Goal: Task Accomplishment & Management: Manage account settings

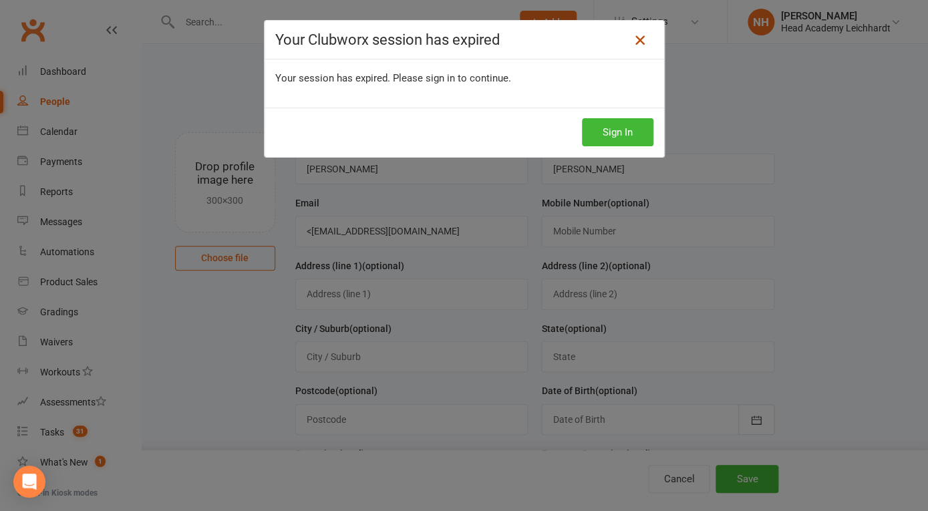
click at [632, 37] on icon at bounding box center [640, 40] width 16 height 16
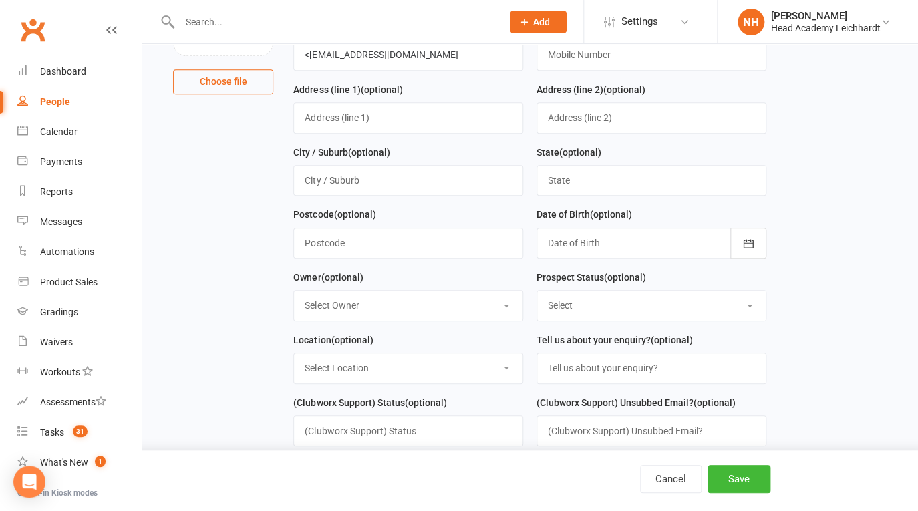
scroll to position [278, 0]
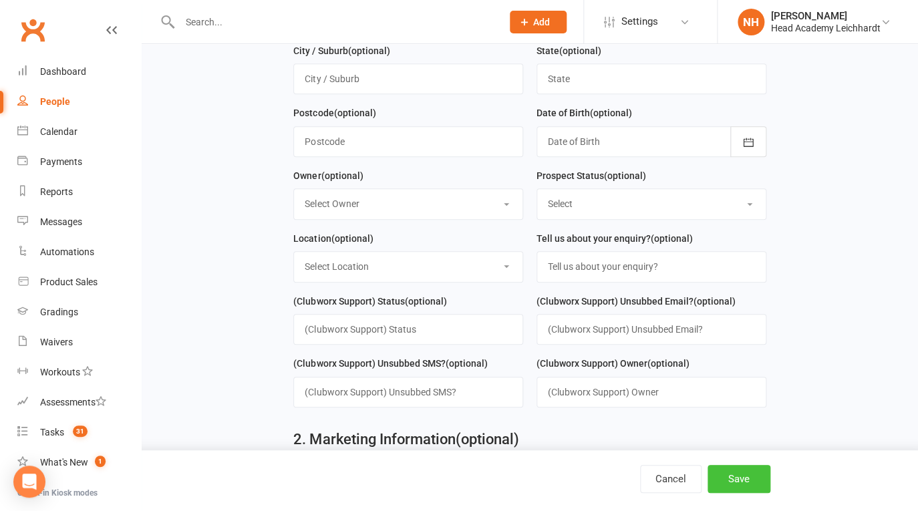
click at [737, 480] on button "Save" at bounding box center [738, 479] width 63 height 28
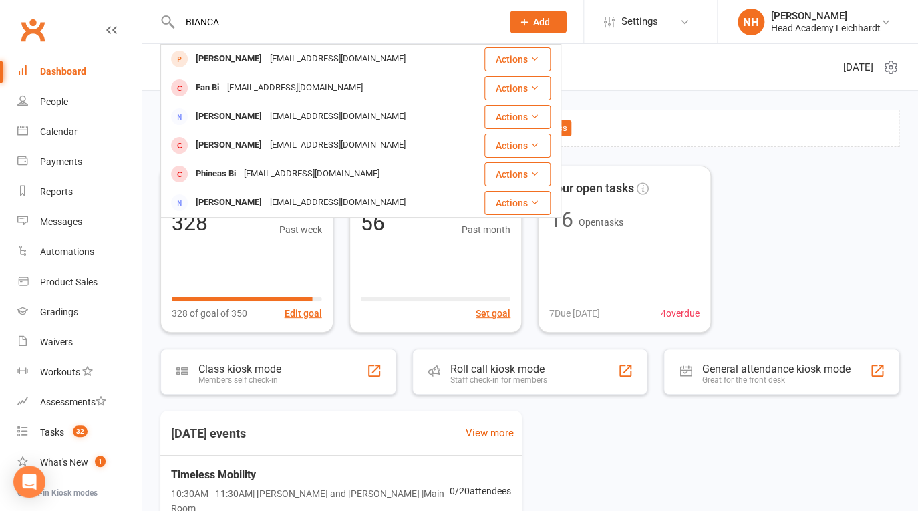
type input "BIANCA"
click at [244, 9] on div "BIANCA Hannah Hynd bianca_lewis@yahoo.com.au Actions Fan Bi hi@fan.bi Actions B…" at bounding box center [326, 21] width 332 height 43
drag, startPoint x: 183, startPoint y: 12, endPoint x: 110, endPoint y: 2, distance: 74.2
click at [176, 13] on input "BIANCA" at bounding box center [334, 22] width 317 height 19
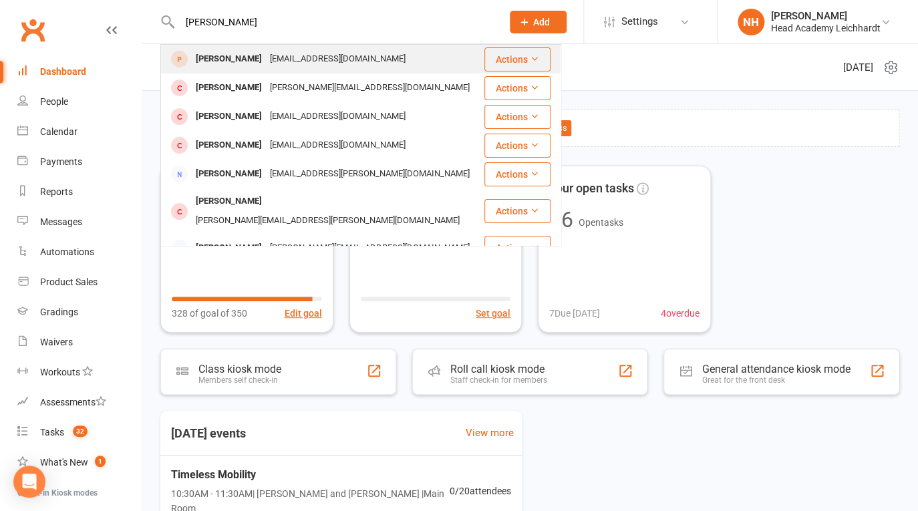
type input "Hannah lewis"
click at [226, 61] on div "Hannah Hynd" at bounding box center [229, 58] width 74 height 19
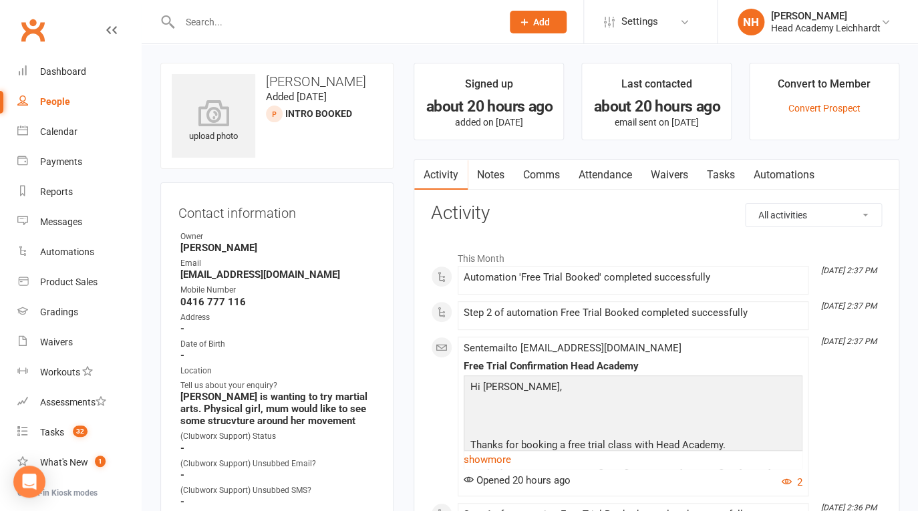
click at [230, 15] on input "text" at bounding box center [334, 22] width 317 height 19
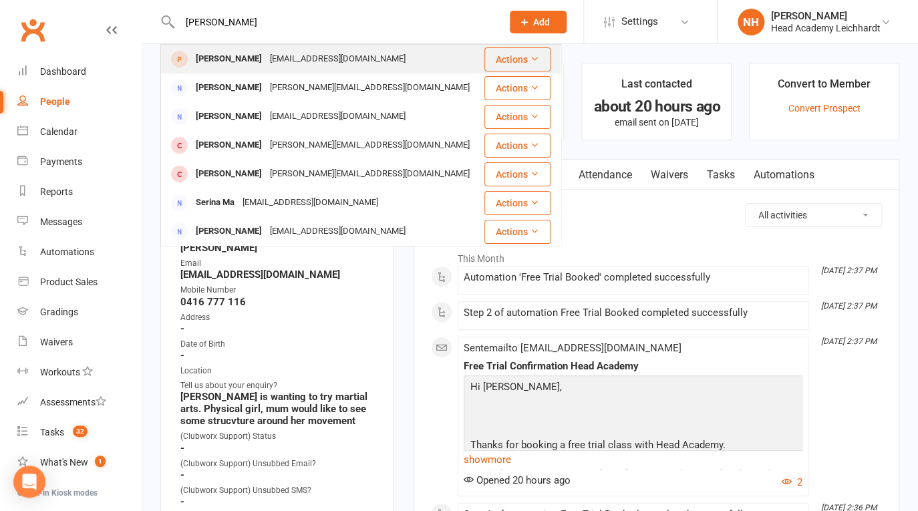
type input "gina"
click at [266, 56] on div "endeavournk@gmail.com" at bounding box center [338, 58] width 144 height 19
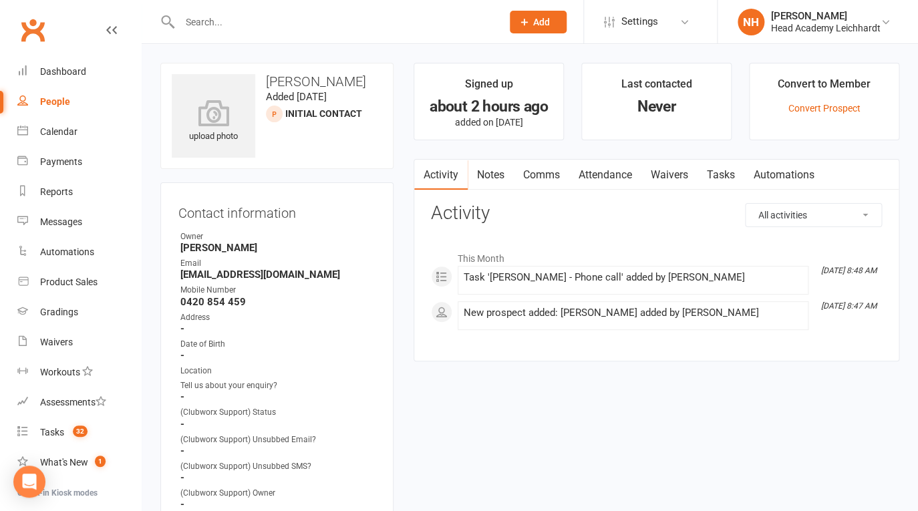
click at [733, 168] on link "Tasks" at bounding box center [720, 175] width 47 height 31
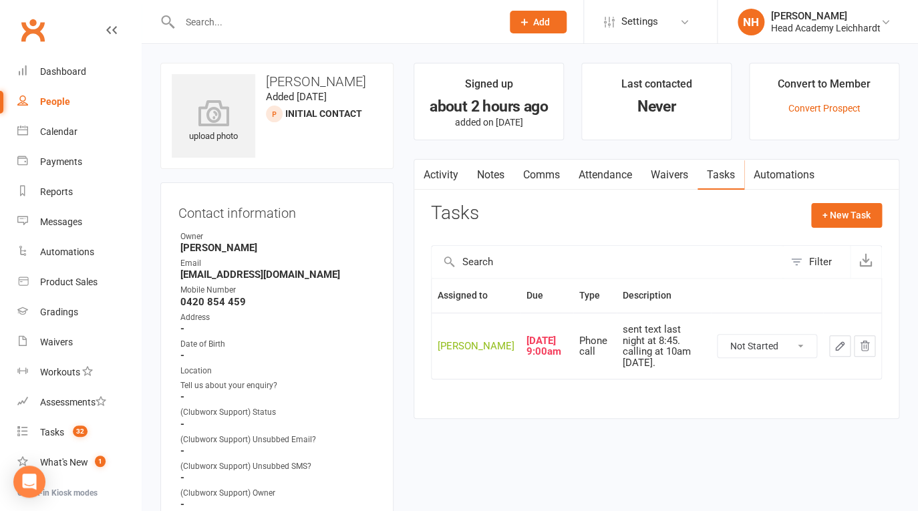
click at [834, 352] on icon "button" at bounding box center [840, 346] width 12 height 12
select select "18926"
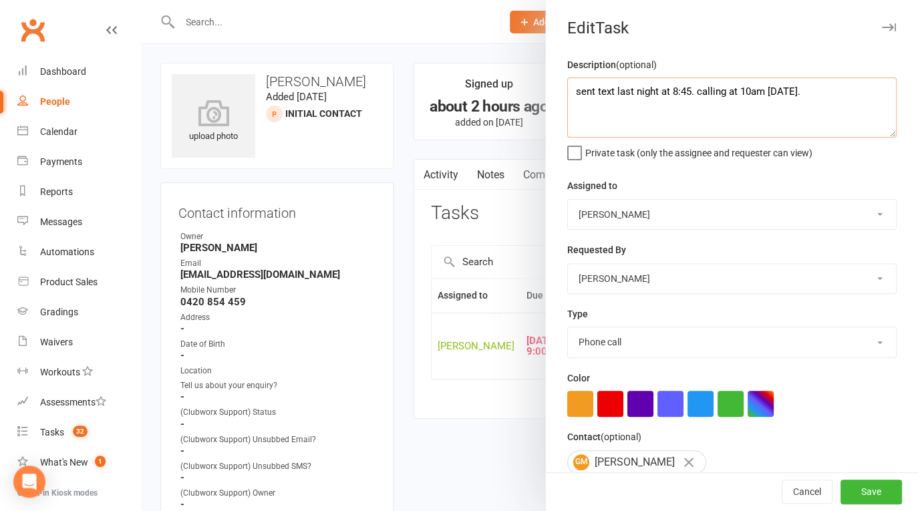
click at [570, 94] on textarea "sent text last night at 8:45. calling at 10am today." at bounding box center [731, 107] width 329 height 60
click at [591, 94] on textarea "No Answer. sent text last night at 8:45. calling at 10am today." at bounding box center [731, 107] width 329 height 60
click at [590, 93] on textarea "No ]answer. sent text last night at 8:45. calling at 10am today." at bounding box center [731, 107] width 329 height 60
click at [637, 94] on textarea "No answer. sent text last night at 8:45. calling at 10am today." at bounding box center [731, 107] width 329 height 60
click at [645, 90] on textarea "No answer. sent text last night at 8:45. calling at 10am today." at bounding box center [731, 107] width 329 height 60
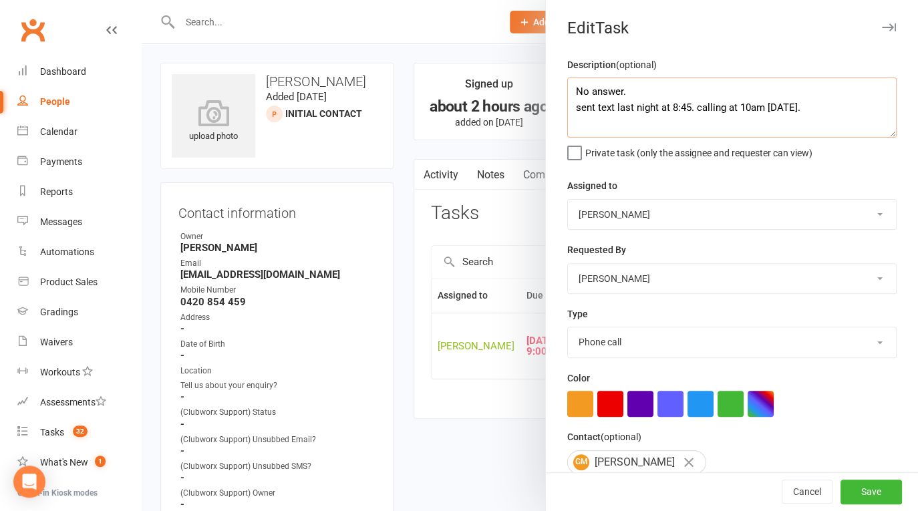
click at [647, 94] on textarea "No answer. sent text last night at 8:45. calling at 10am today." at bounding box center [731, 107] width 329 height 60
type textarea "No answer. sending email. sent text last night at 8:45. calling at 10am today."
click at [860, 496] on button "Save" at bounding box center [870, 492] width 61 height 24
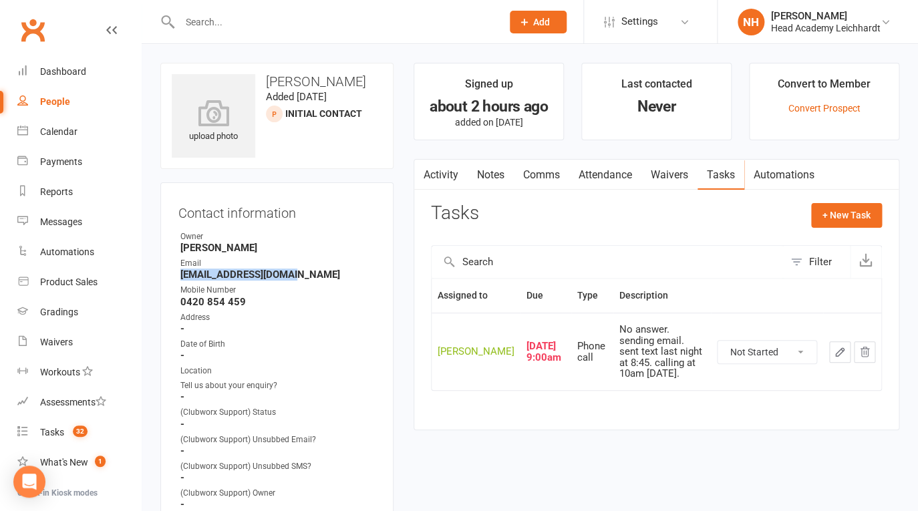
drag, startPoint x: 182, startPoint y: 277, endPoint x: 303, endPoint y: 271, distance: 121.0
click at [303, 271] on strong "endeavournk@gmail.com" at bounding box center [277, 275] width 195 height 12
copy strong "endeavournk@gmail.com"
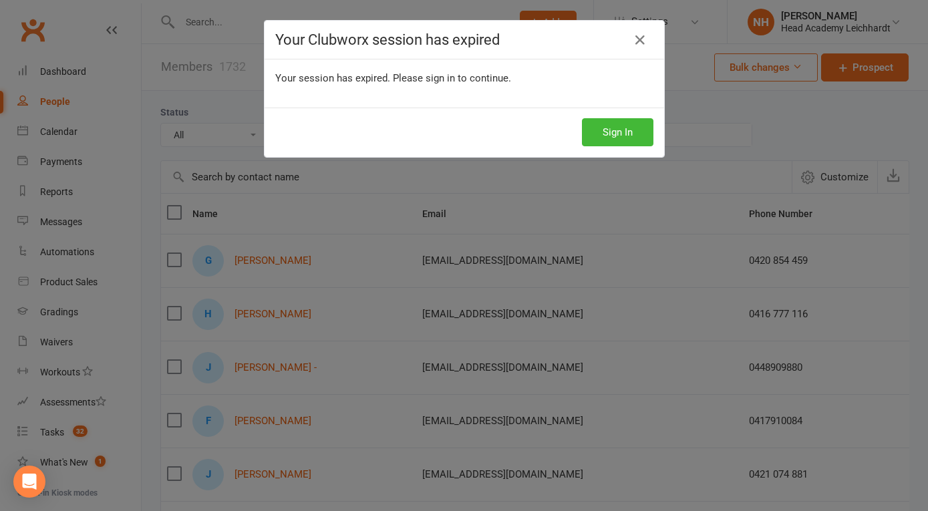
select select "100"
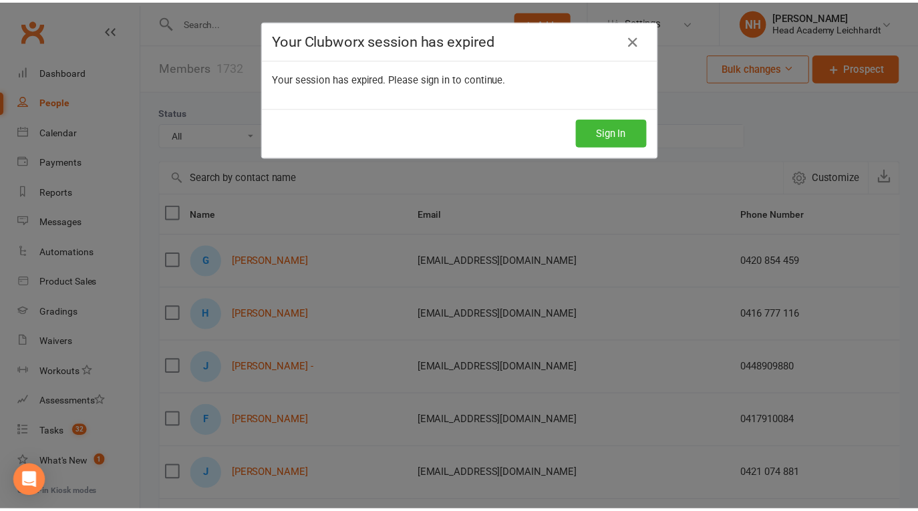
scroll to position [214, 0]
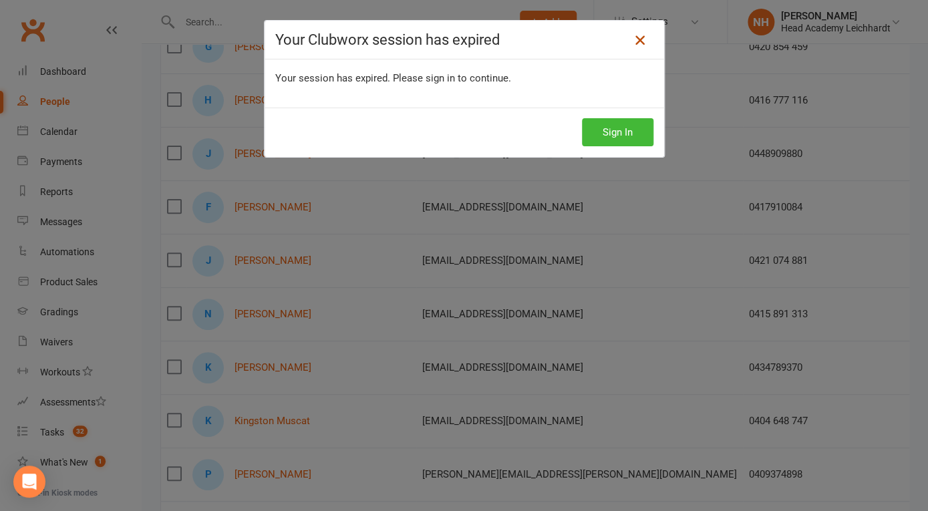
click at [635, 39] on icon at bounding box center [640, 40] width 16 height 16
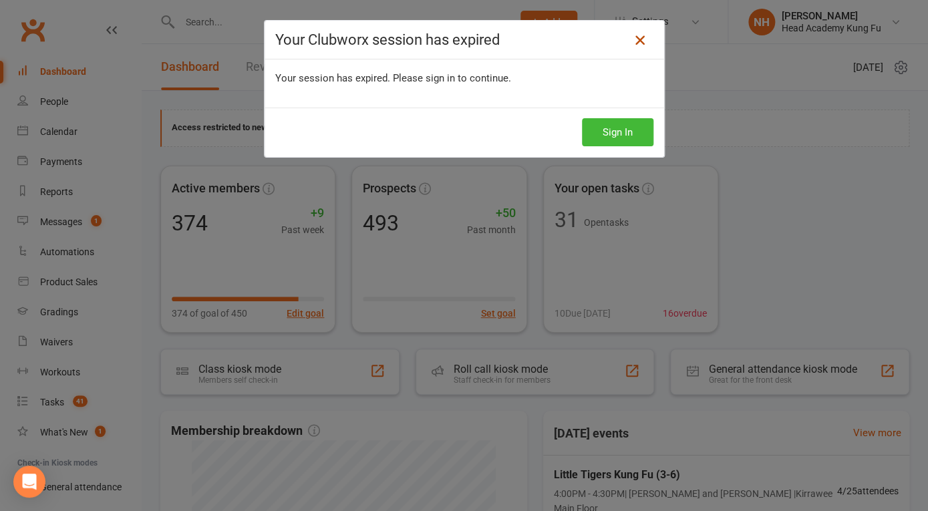
click at [635, 35] on icon at bounding box center [640, 40] width 16 height 16
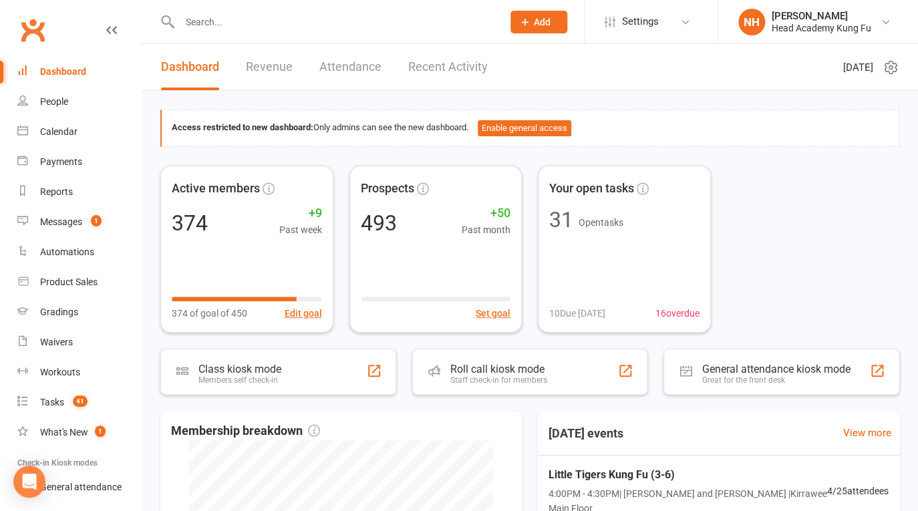
click at [198, 21] on input "text" at bounding box center [334, 22] width 317 height 19
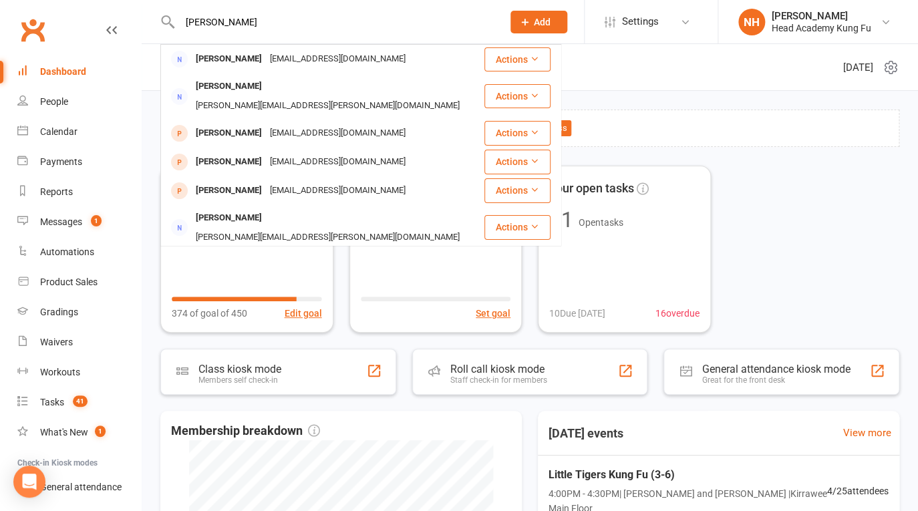
drag, startPoint x: 235, startPoint y: 25, endPoint x: 128, endPoint y: 2, distance: 109.4
click at [176, 13] on input "nicole sun" at bounding box center [334, 22] width 317 height 19
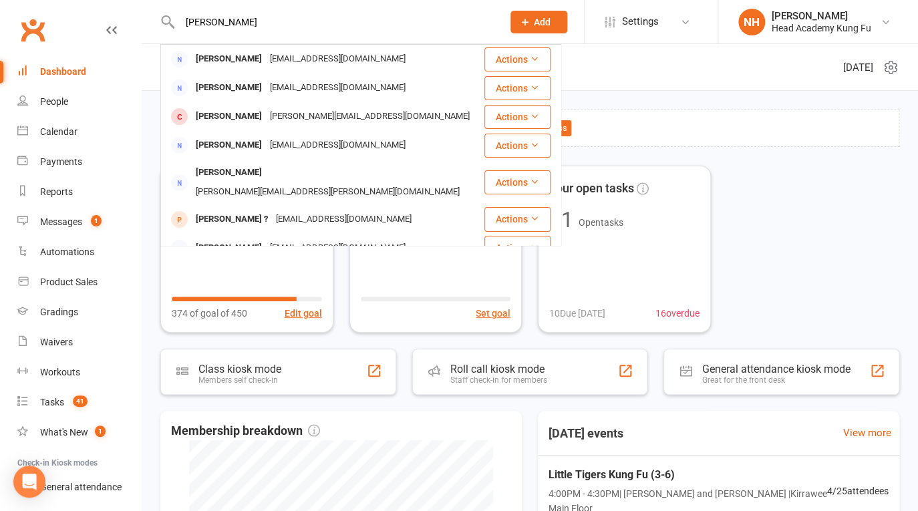
click at [289, 28] on input "gina" at bounding box center [334, 22] width 317 height 19
drag, startPoint x: 229, startPoint y: 21, endPoint x: 150, endPoint y: 11, distance: 79.4
click at [176, 13] on input "gina" at bounding box center [334, 22] width 317 height 19
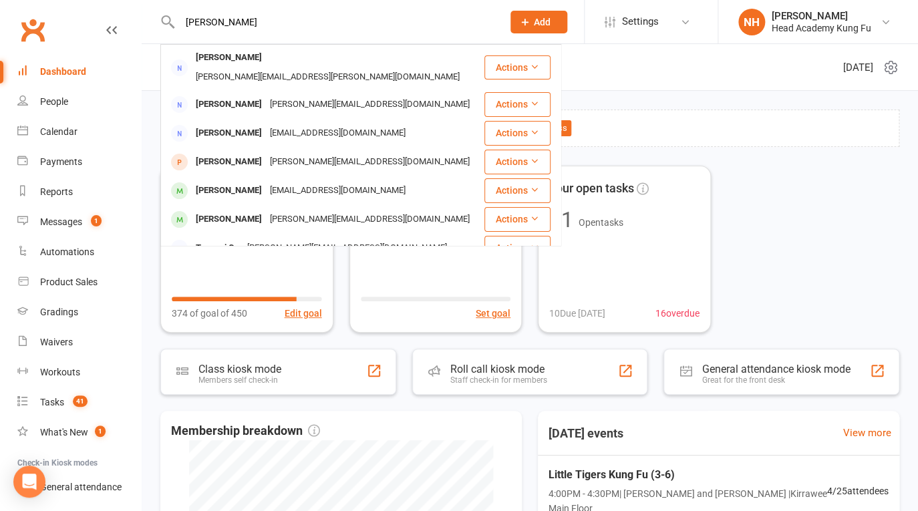
drag, startPoint x: 242, startPoint y: 27, endPoint x: 135, endPoint y: 15, distance: 107.5
click at [176, 15] on input "[PERSON_NAME]" at bounding box center [334, 22] width 317 height 19
paste input "[EMAIL_ADDRESS][DOMAIN_NAME]"
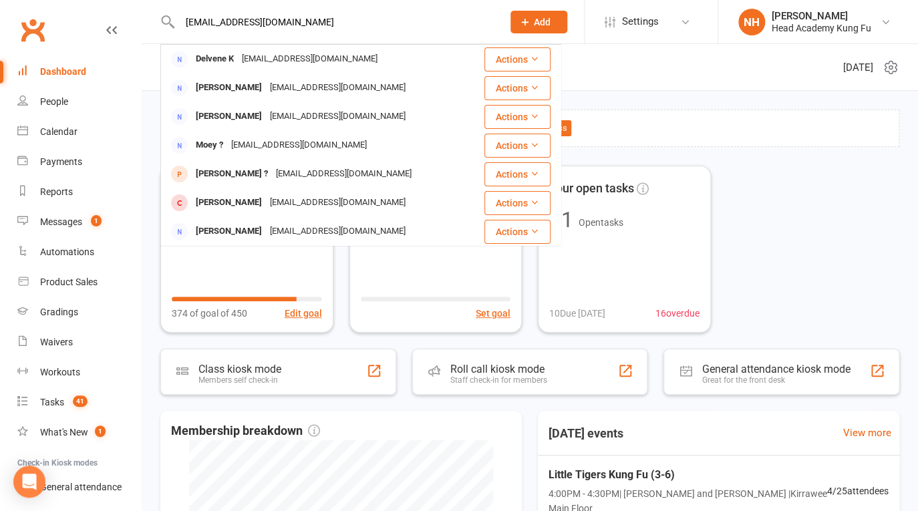
type input "[EMAIL_ADDRESS][DOMAIN_NAME]"
click at [633, 100] on div "Access restricted to new dashboard: Only admins can see the new dashboard. Enab…" at bounding box center [530, 459] width 776 height 736
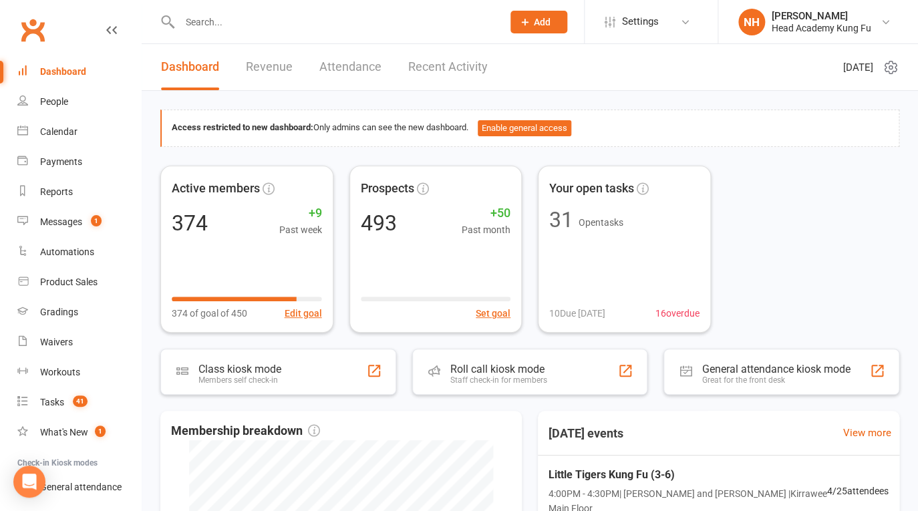
click at [271, 26] on input "text" at bounding box center [334, 22] width 317 height 19
paste input "[EMAIL_ADDRESS][DOMAIN_NAME]"
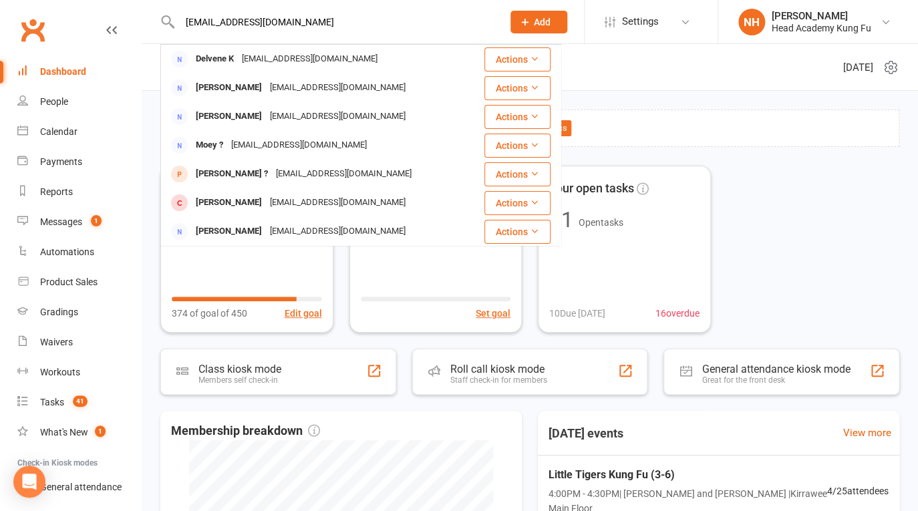
type input "[EMAIL_ADDRESS][DOMAIN_NAME]"
click at [69, 75] on div "Dashboard" at bounding box center [63, 71] width 46 height 11
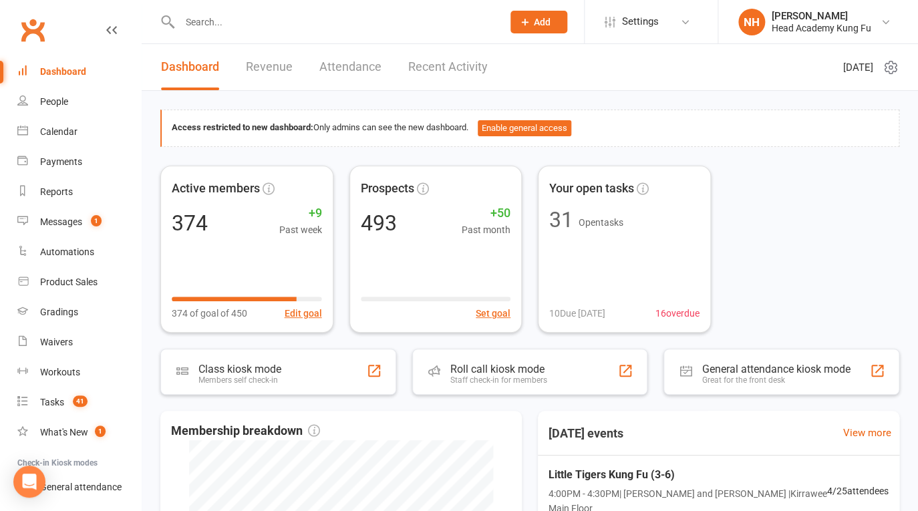
click at [552, 21] on button "Add" at bounding box center [538, 22] width 57 height 23
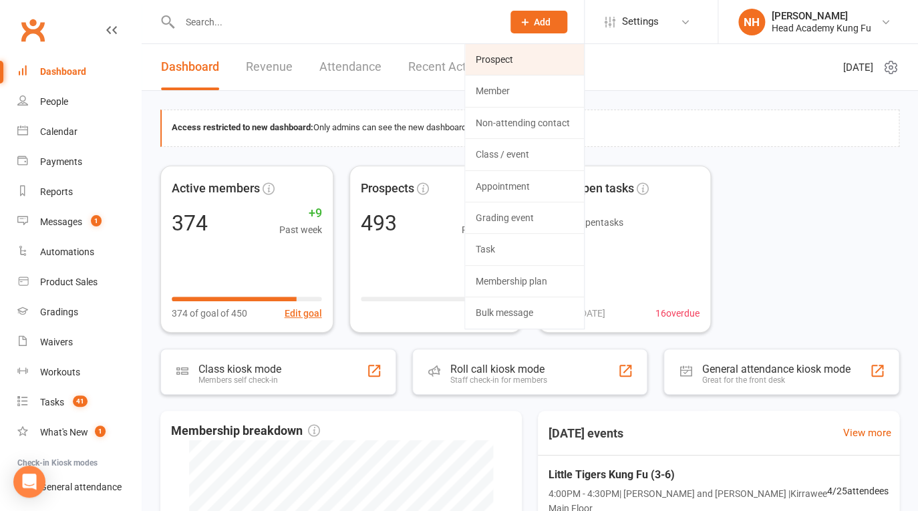
click at [544, 61] on link "Prospect" at bounding box center [524, 59] width 119 height 31
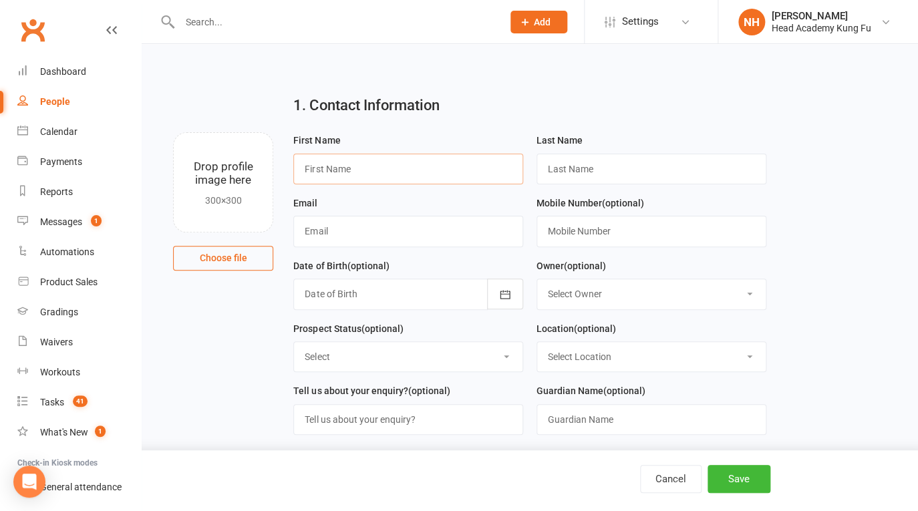
click at [343, 165] on input "text" at bounding box center [408, 169] width 230 height 31
type input "Alex"
click at [431, 235] on input "text" at bounding box center [408, 231] width 230 height 31
paste input "[EMAIL_ADDRESS][DOMAIN_NAME]"
type input "[EMAIL_ADDRESS][DOMAIN_NAME]"
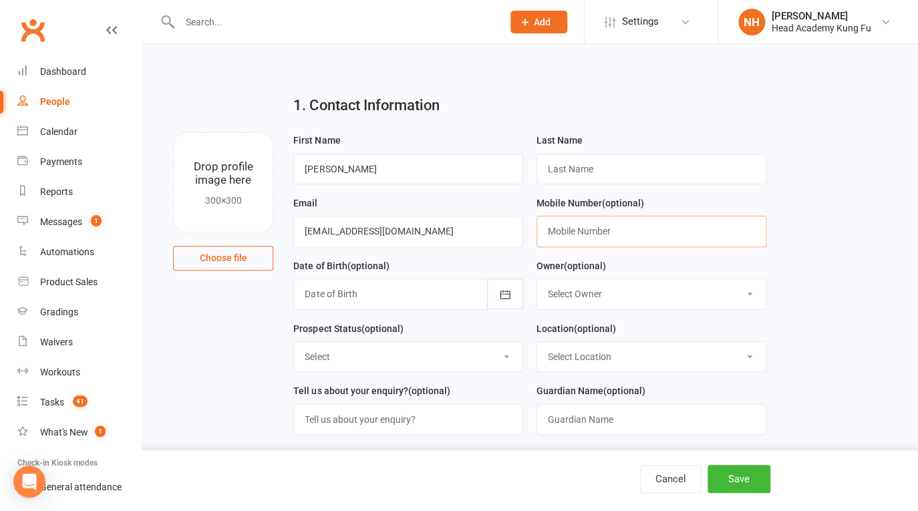
click at [684, 230] on input "text" at bounding box center [651, 231] width 230 height 31
paste input "0409 249 966"
type input "0409 249 966"
click at [580, 172] on input "text" at bounding box center [651, 169] width 230 height 31
type input "Collard"
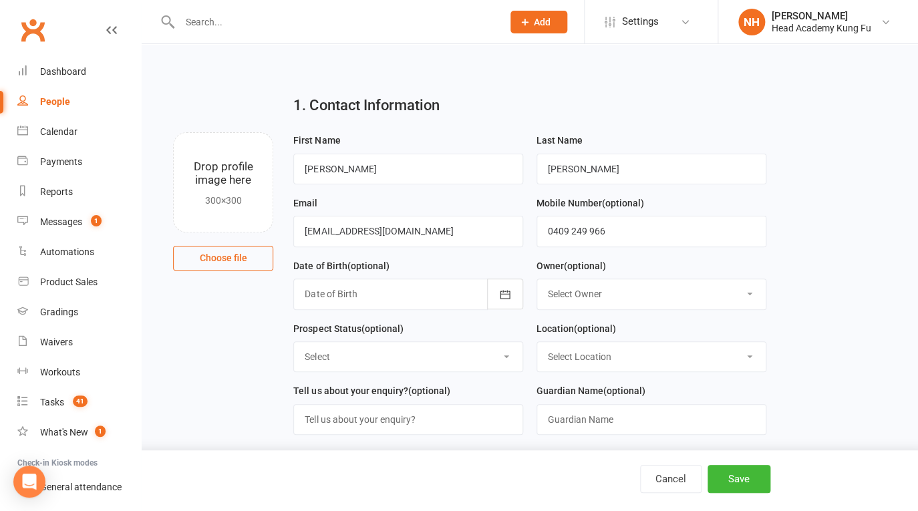
click at [469, 273] on div "Date of Birth (optional) 2021 - 2040 2021 2022 2023 2024 2025 2026 2027 2028 20…" at bounding box center [408, 284] width 230 height 52
select select "0"
click option "[PERSON_NAME]" at bounding box center [0, 0] width 0 height 0
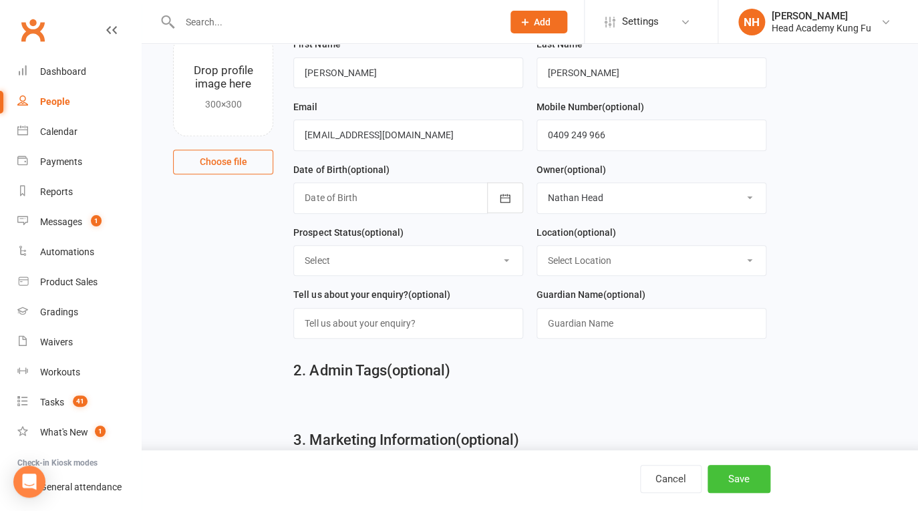
click at [729, 475] on button "Save" at bounding box center [738, 479] width 63 height 28
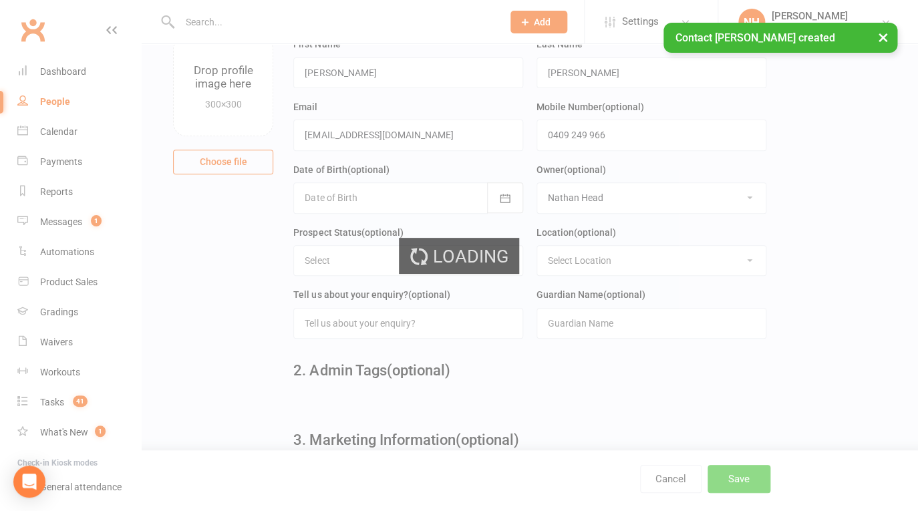
scroll to position [0, 0]
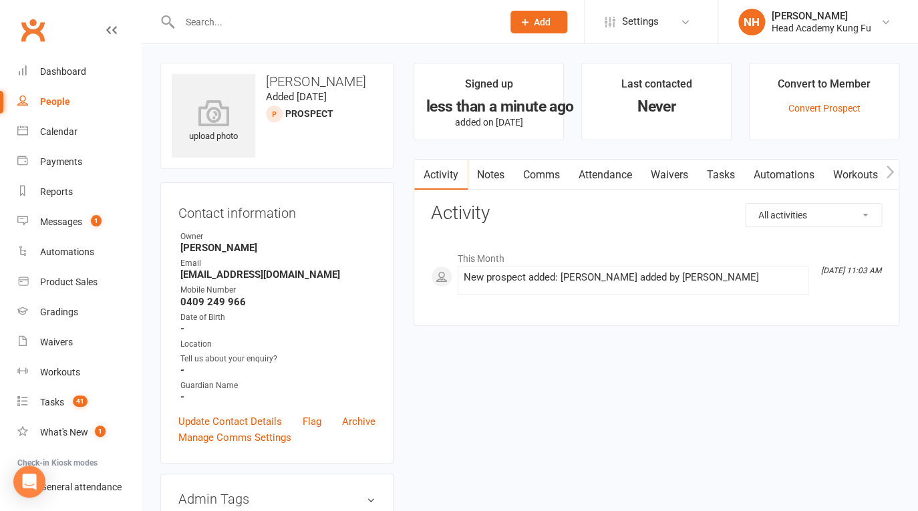
click at [305, 29] on input "text" at bounding box center [334, 22] width 317 height 19
paste input "britnayjane15@gmail.com"
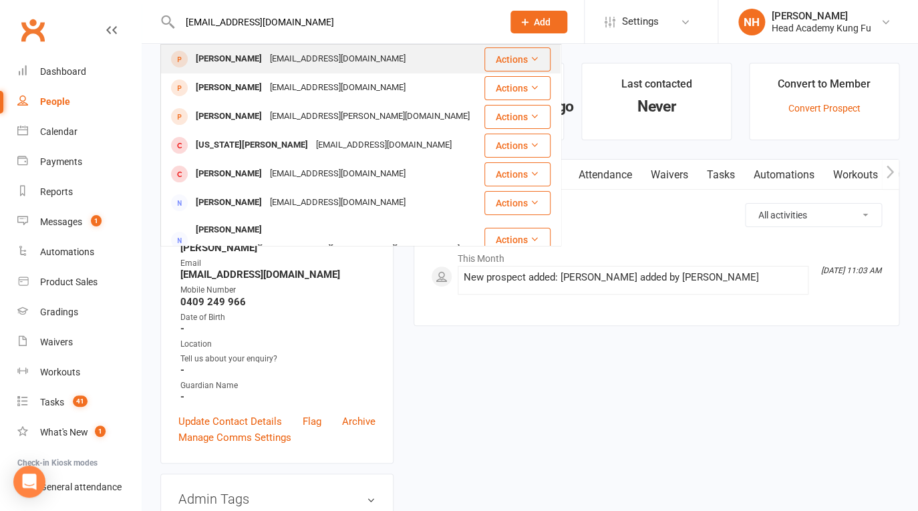
type input "britnayjane15@gmail.com"
click at [218, 54] on div "Carter Bass" at bounding box center [229, 58] width 74 height 19
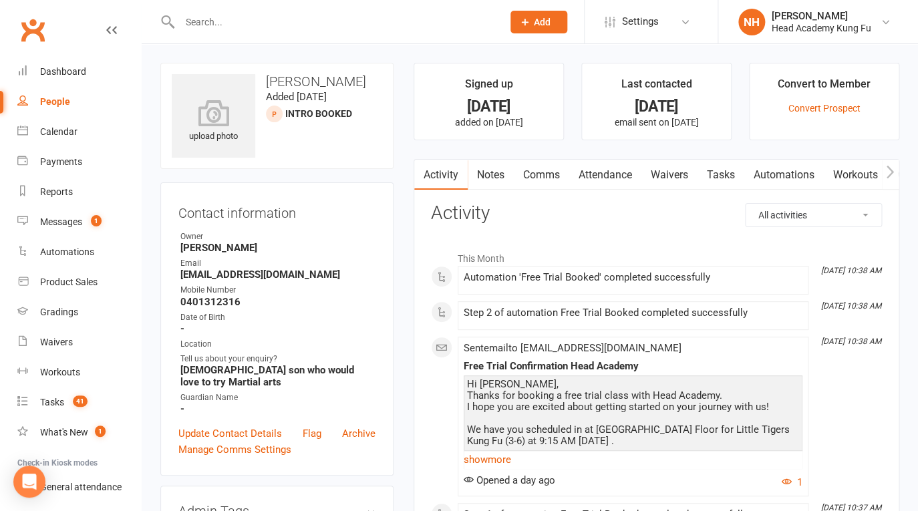
click at [605, 166] on link "Attendance" at bounding box center [605, 175] width 72 height 31
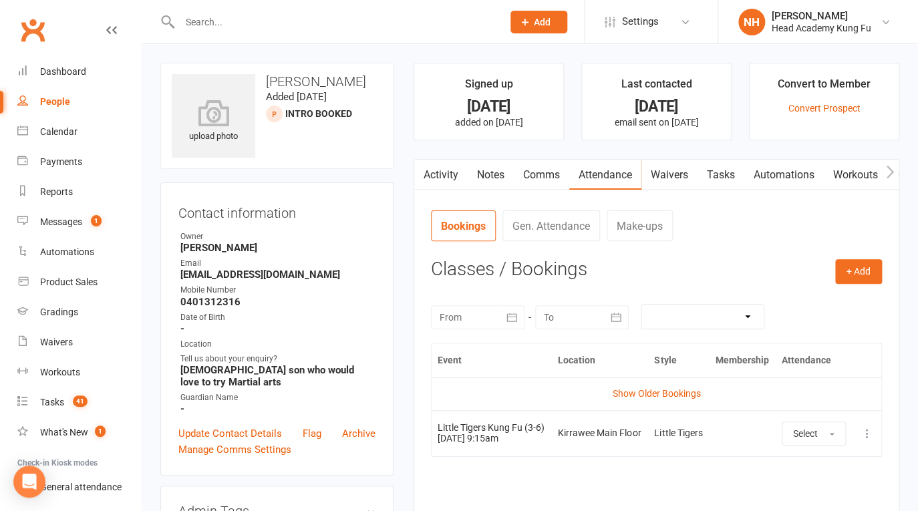
click at [726, 173] on link "Tasks" at bounding box center [720, 175] width 47 height 31
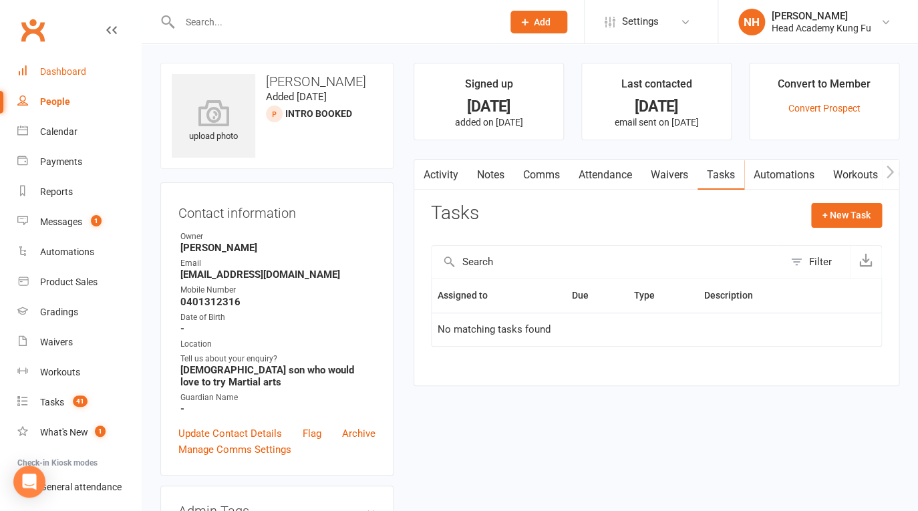
click at [61, 77] on div "Dashboard" at bounding box center [63, 71] width 46 height 11
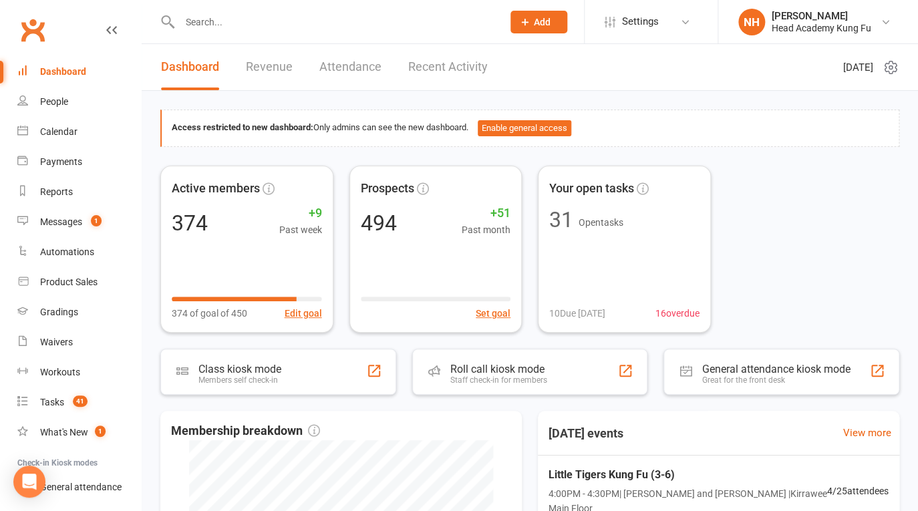
click at [254, 28] on input "text" at bounding box center [334, 22] width 317 height 19
paste input "nicole_stn@hotmail.com"
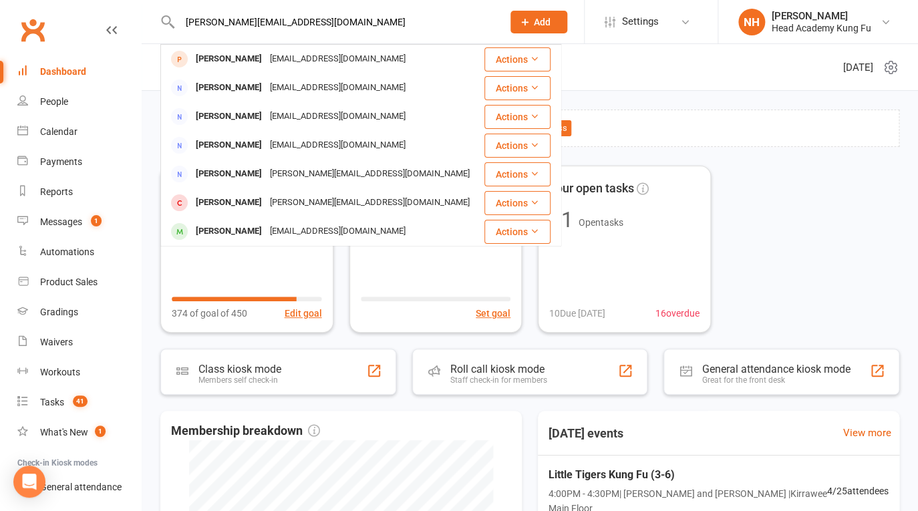
drag, startPoint x: 211, startPoint y: 4, endPoint x: 148, endPoint y: 2, distance: 62.8
click at [176, 13] on input "nicole_stn@hotmail.com" at bounding box center [334, 22] width 317 height 19
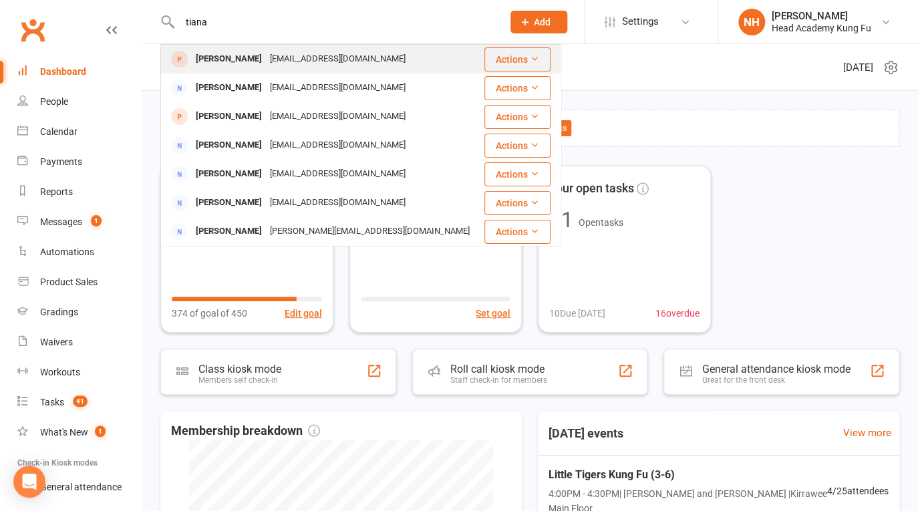
type input "tiana"
click at [226, 58] on div "Tiana Savignano" at bounding box center [229, 58] width 74 height 19
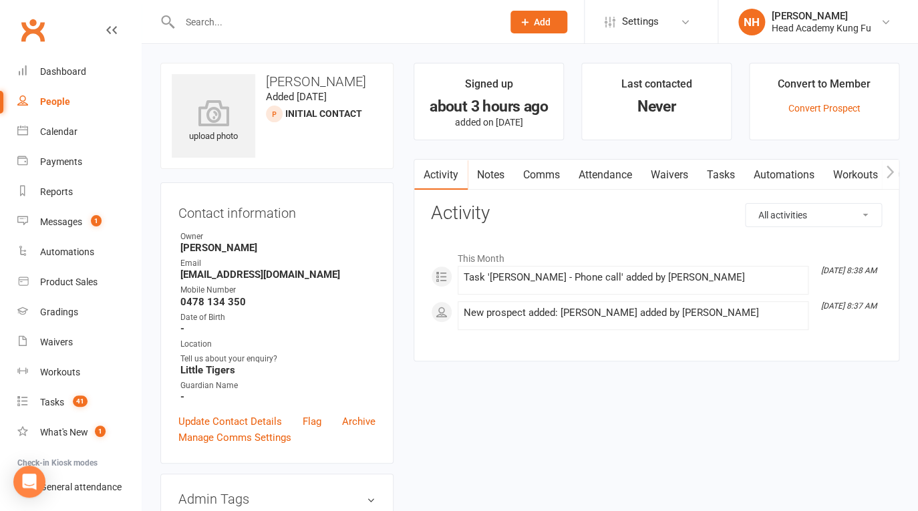
click at [719, 177] on link "Tasks" at bounding box center [720, 175] width 47 height 31
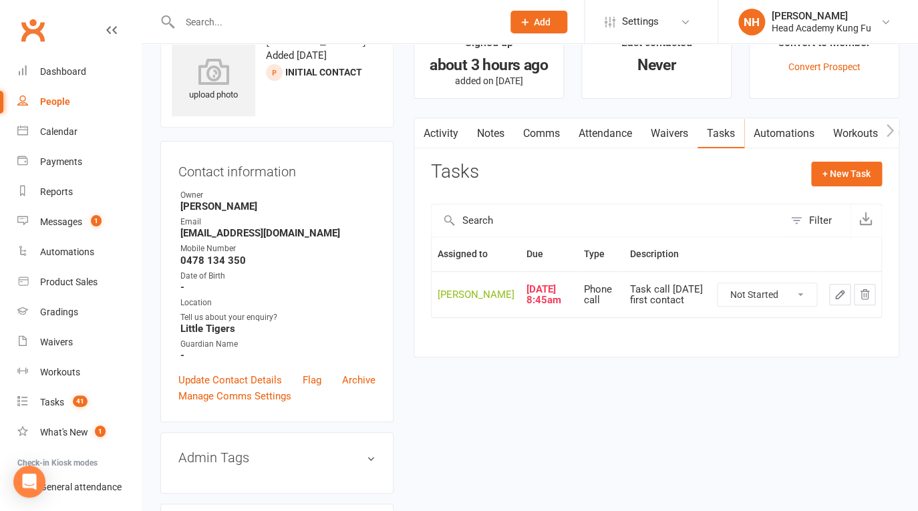
scroll to position [43, 0]
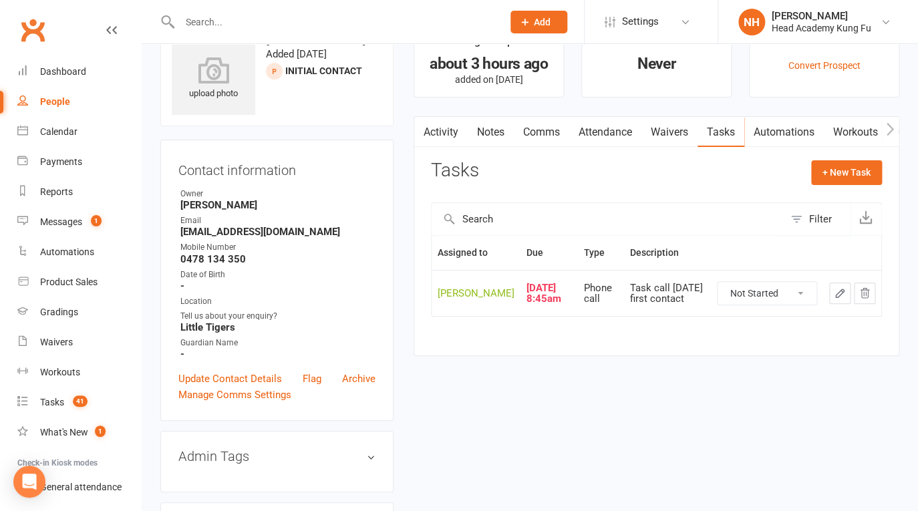
click at [364, 17] on input "text" at bounding box center [334, 22] width 317 height 19
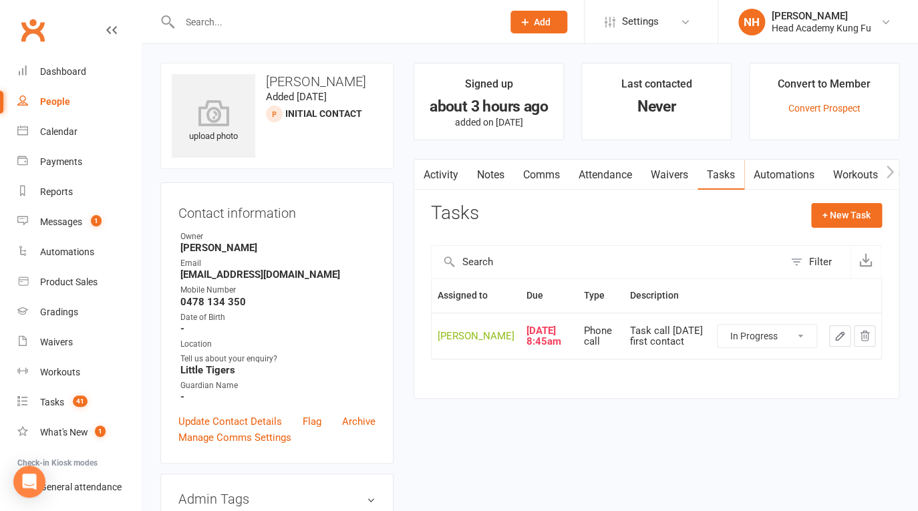
click option "In Progress" at bounding box center [0, 0] width 0 height 0
select select "started"
click at [840, 342] on icon "button" at bounding box center [840, 336] width 12 height 12
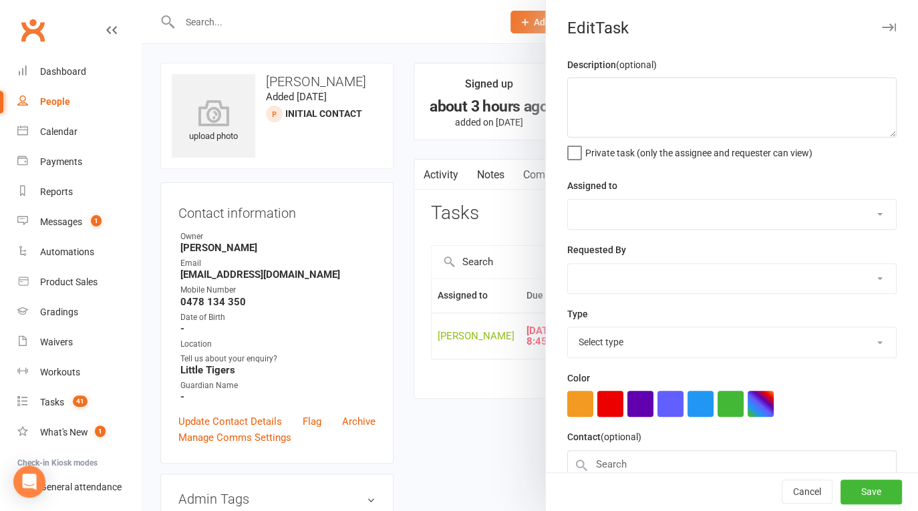
type textarea "Task call today first contact"
select select "31972"
type input "[DATE]"
type input "8:45am"
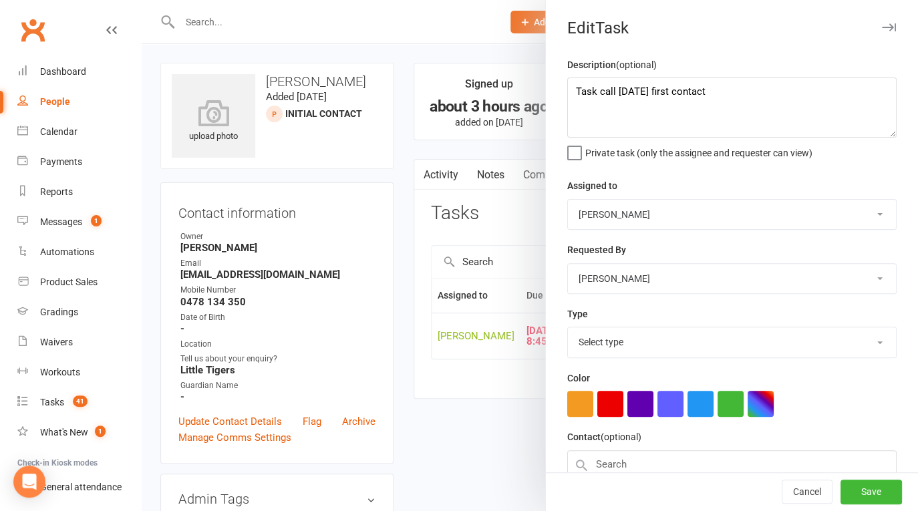
select select "14820"
click at [570, 93] on textarea "Task call today first contact" at bounding box center [731, 107] width 329 height 60
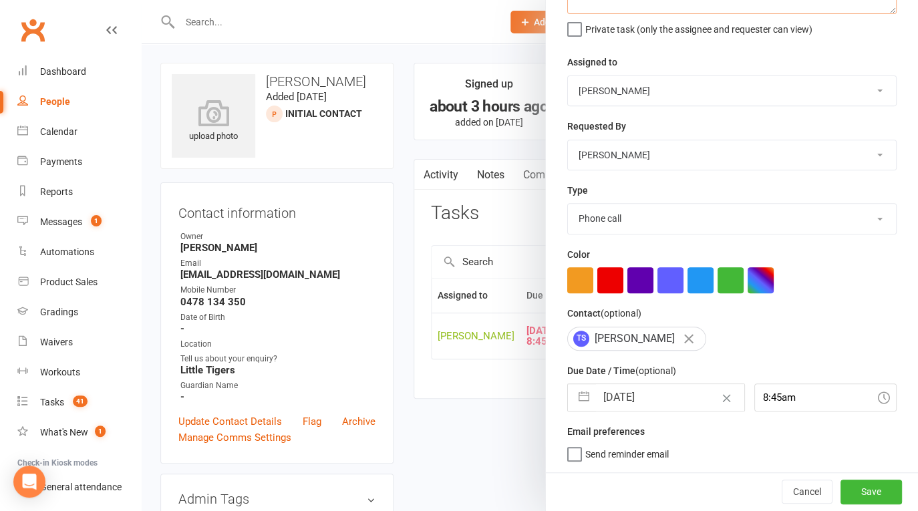
type textarea "Called left VM. Sending email. Call BAck at lunch Task call today first contact"
click at [807, 395] on input "8:45am" at bounding box center [825, 397] width 142 height 28
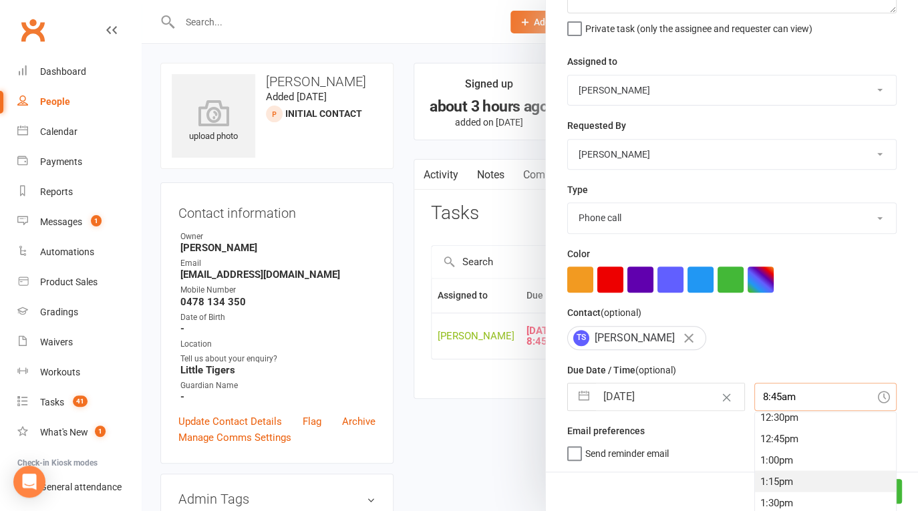
scroll to position [1063, 0]
click at [773, 429] on div "12:30pm" at bounding box center [825, 427] width 141 height 21
type input "12:30pm"
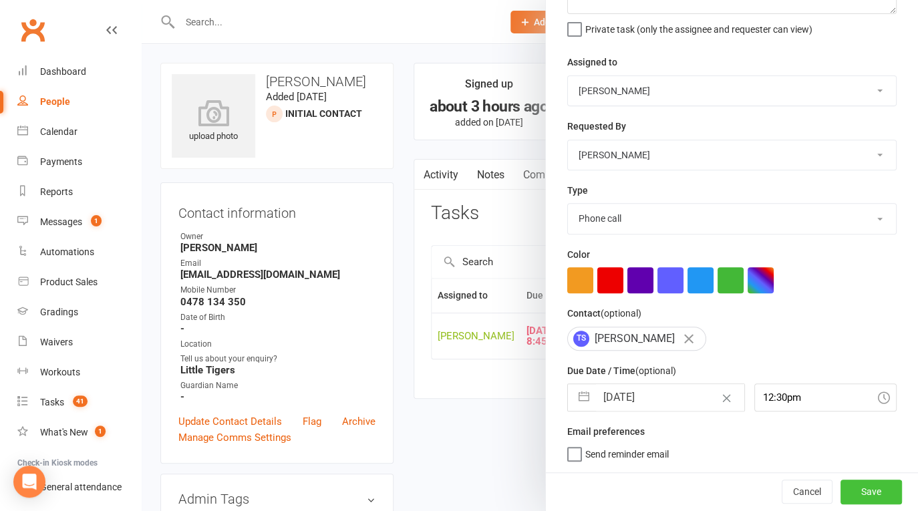
click at [855, 489] on button "Save" at bounding box center [870, 492] width 61 height 24
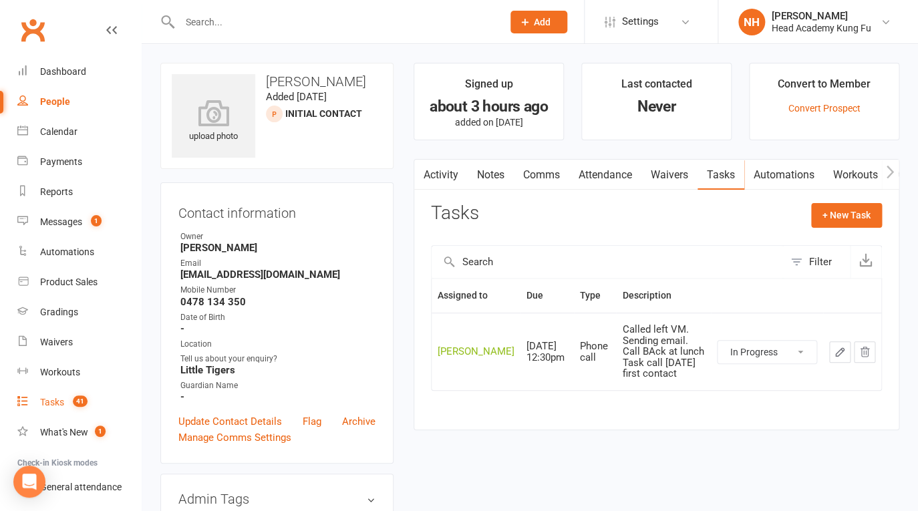
click at [53, 399] on div "Tasks" at bounding box center [52, 402] width 24 height 11
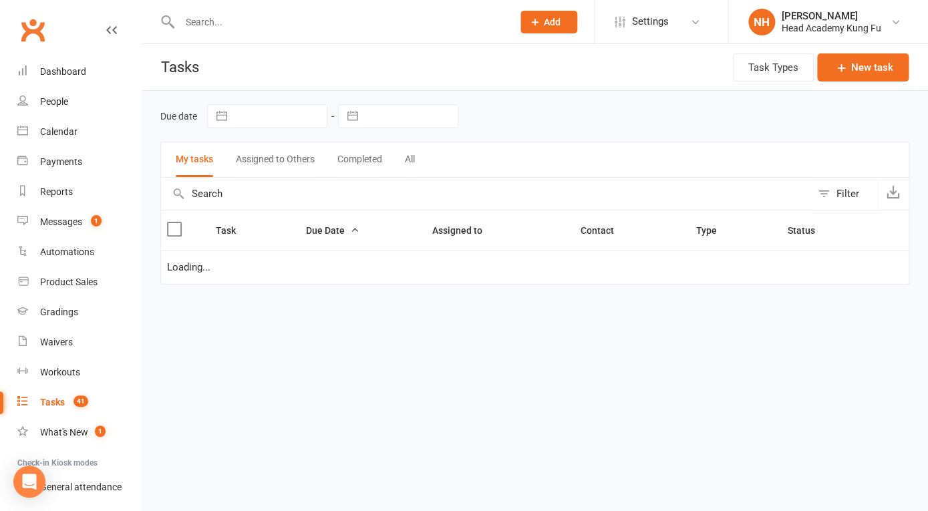
select select "waiting"
select select "started"
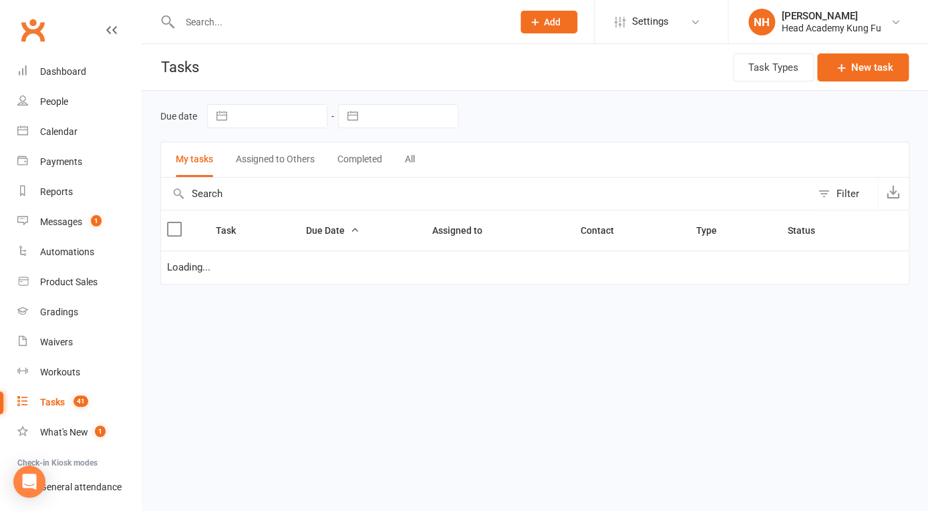
select select "started"
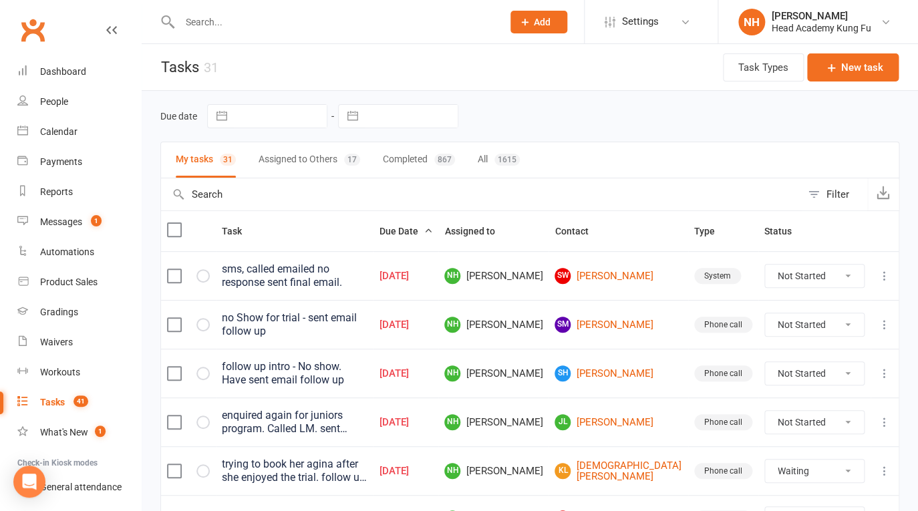
click at [264, 30] on input "text" at bounding box center [334, 22] width 317 height 19
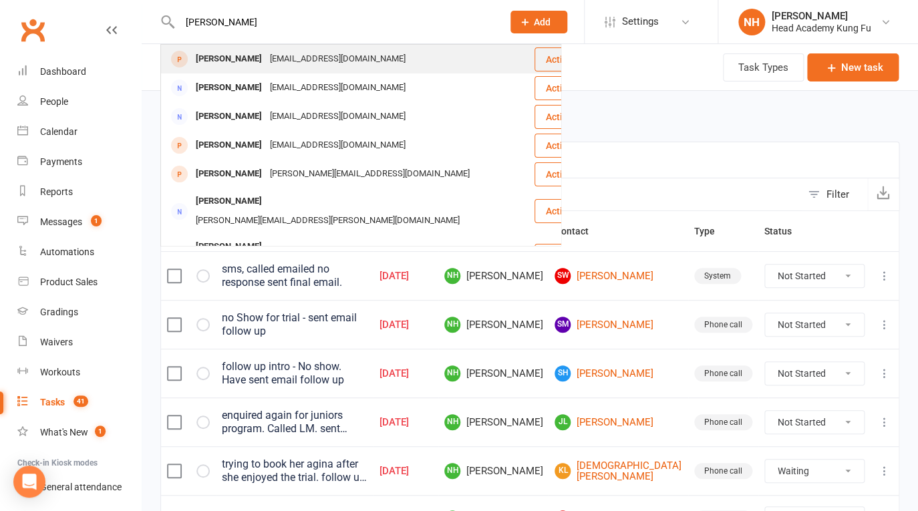
type input "collard"
click at [266, 61] on div "[EMAIL_ADDRESS][DOMAIN_NAME]" at bounding box center [338, 58] width 144 height 19
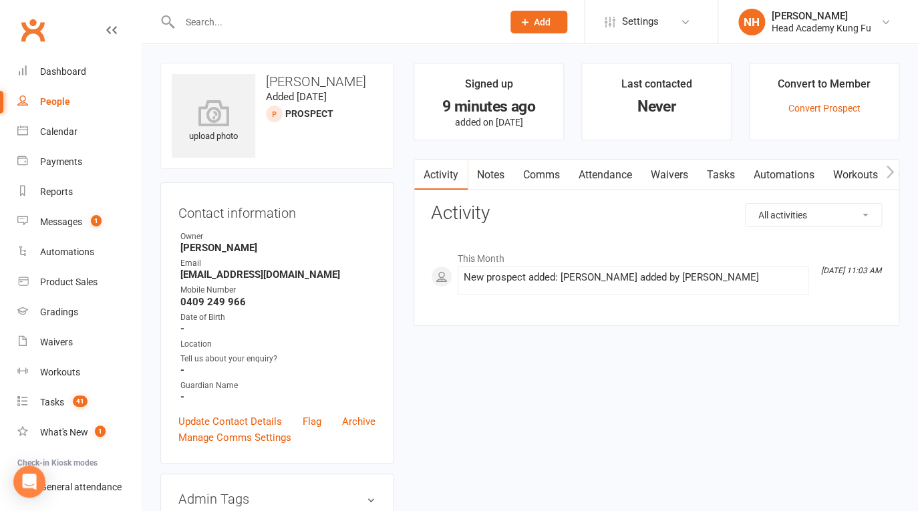
click at [608, 176] on link "Attendance" at bounding box center [605, 175] width 72 height 31
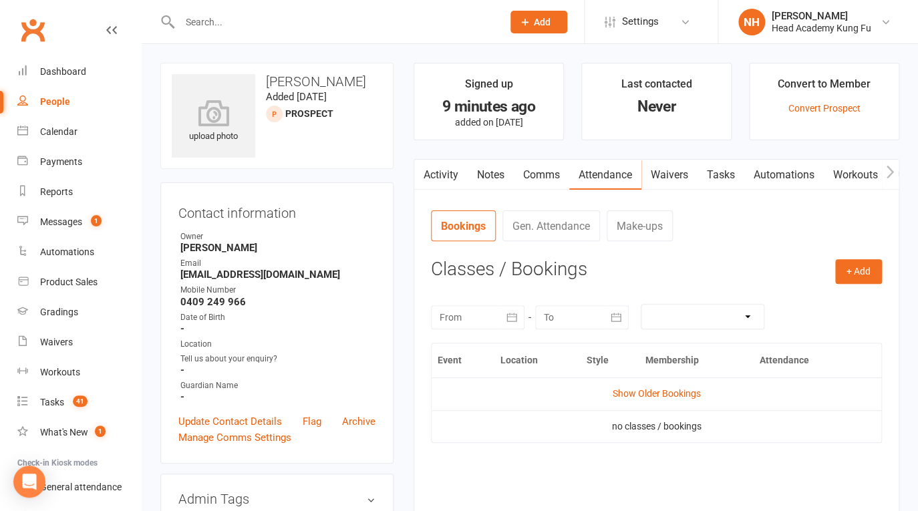
click at [729, 171] on link "Tasks" at bounding box center [720, 175] width 47 height 31
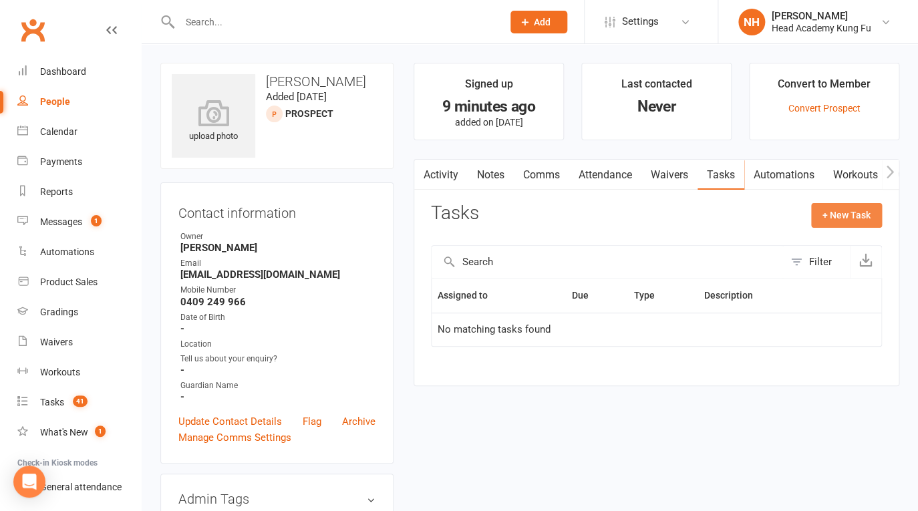
click at [862, 225] on button "+ New Task" at bounding box center [846, 215] width 71 height 24
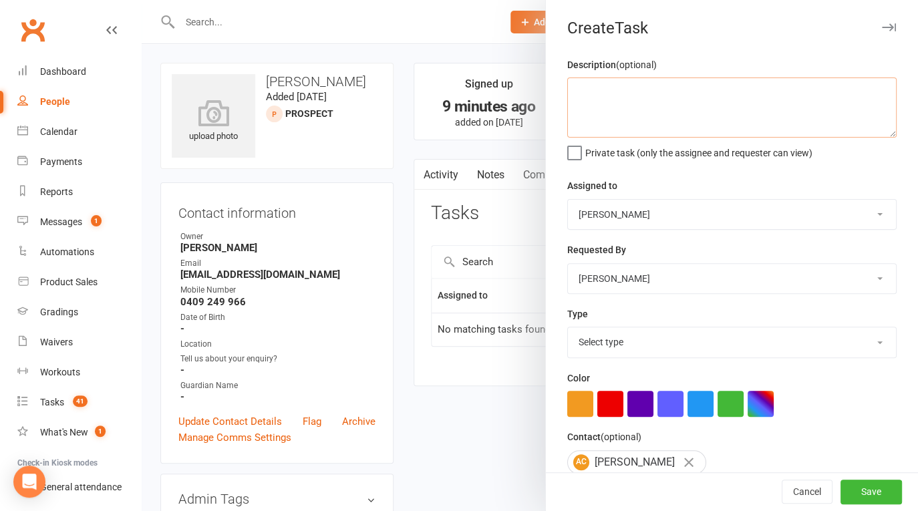
click at [609, 90] on textarea at bounding box center [731, 107] width 329 height 60
click at [597, 90] on textarea "calle dleft message. sending email . call back." at bounding box center [731, 107] width 329 height 60
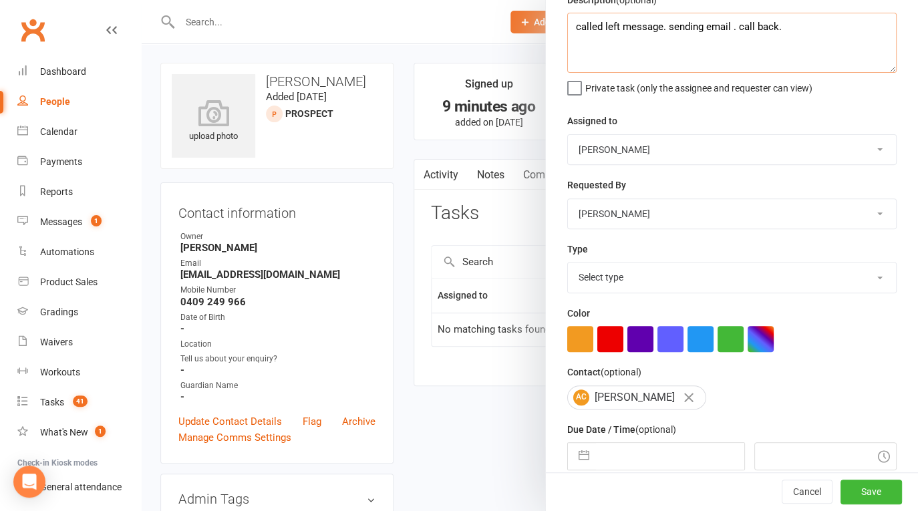
scroll to position [72, 0]
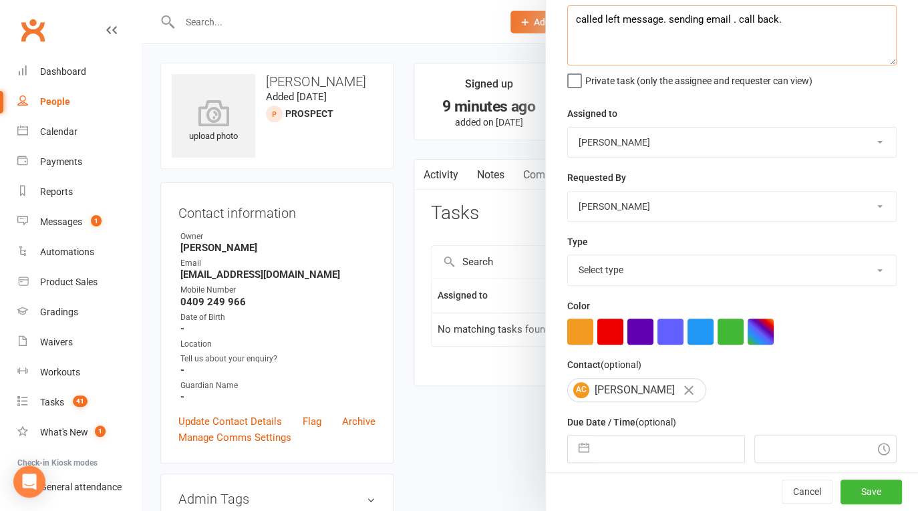
type textarea "called left message. sending email . call back."
select select "14820"
click option "Phone call" at bounding box center [0, 0] width 0 height 0
select select "7"
select select "2025"
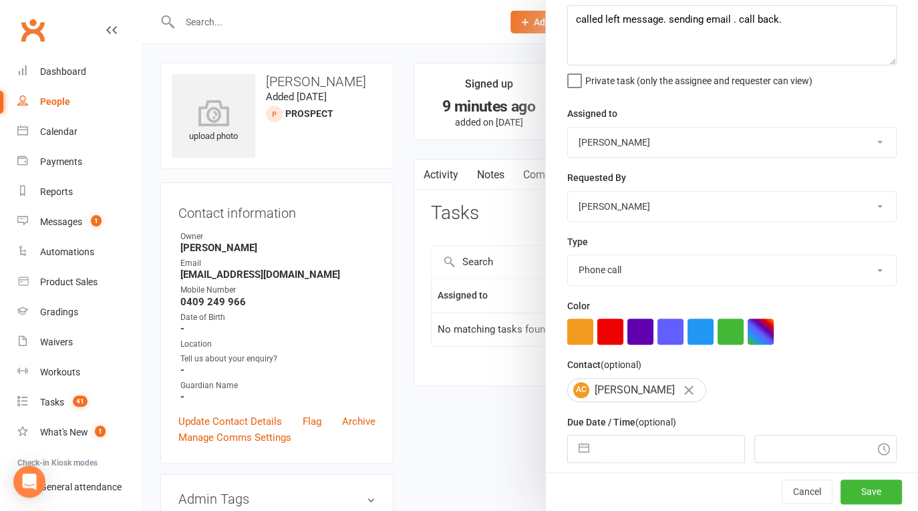
select select "8"
select select "2025"
select select "9"
select select "2025"
click at [661, 447] on input "text" at bounding box center [670, 448] width 148 height 27
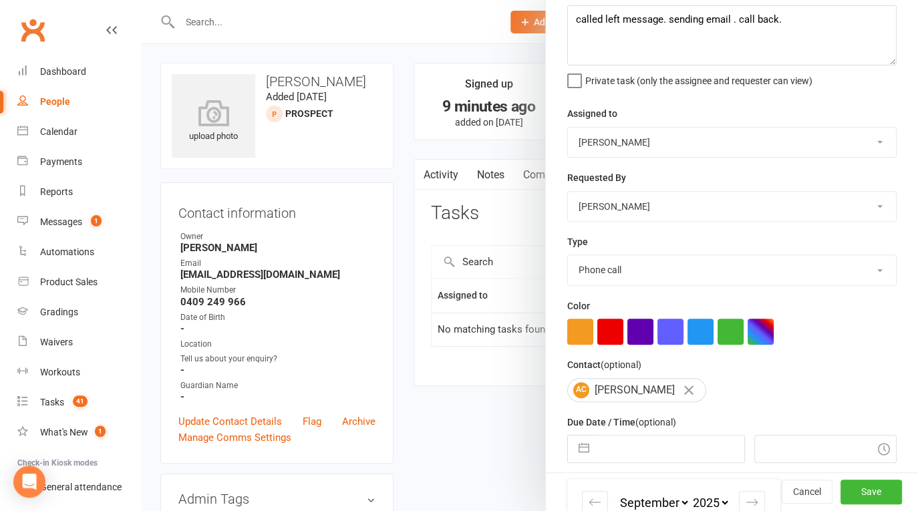
scroll to position [242, 0]
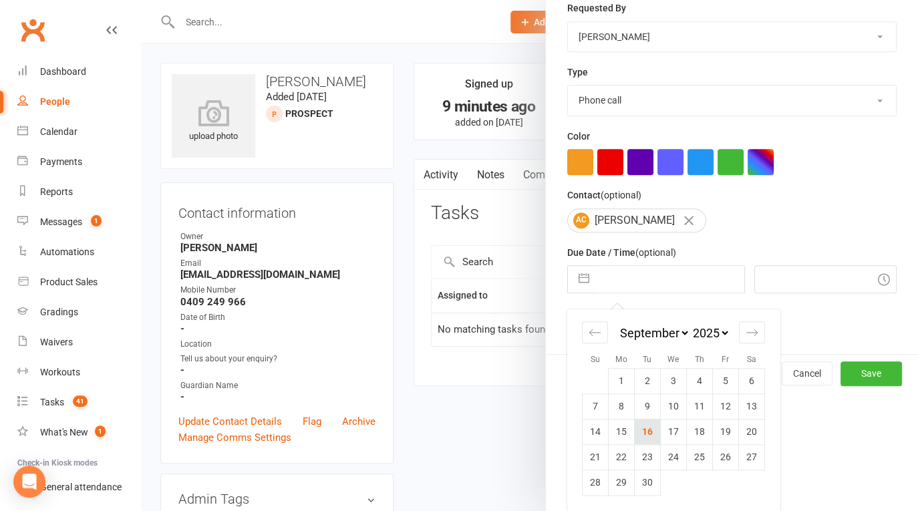
click at [646, 434] on td "16" at bounding box center [648, 431] width 26 height 25
type input "[DATE]"
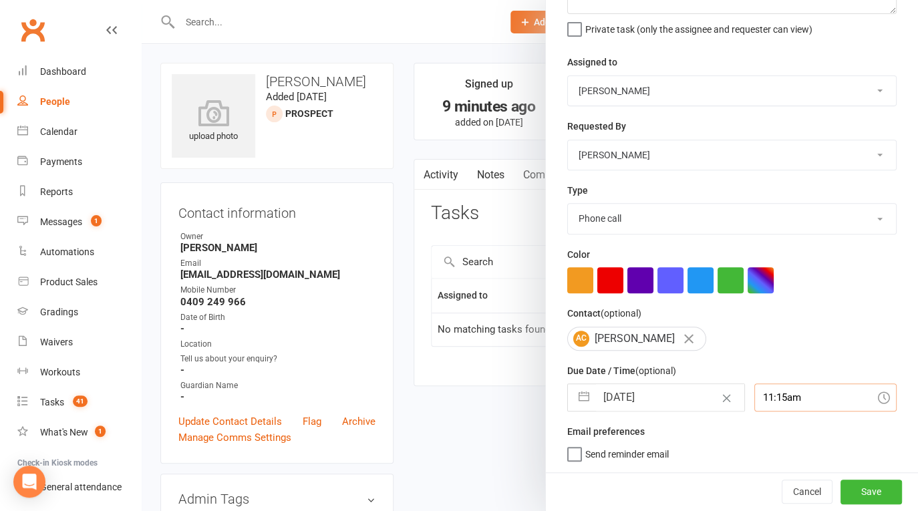
click at [815, 395] on input "11:15am" at bounding box center [825, 397] width 142 height 28
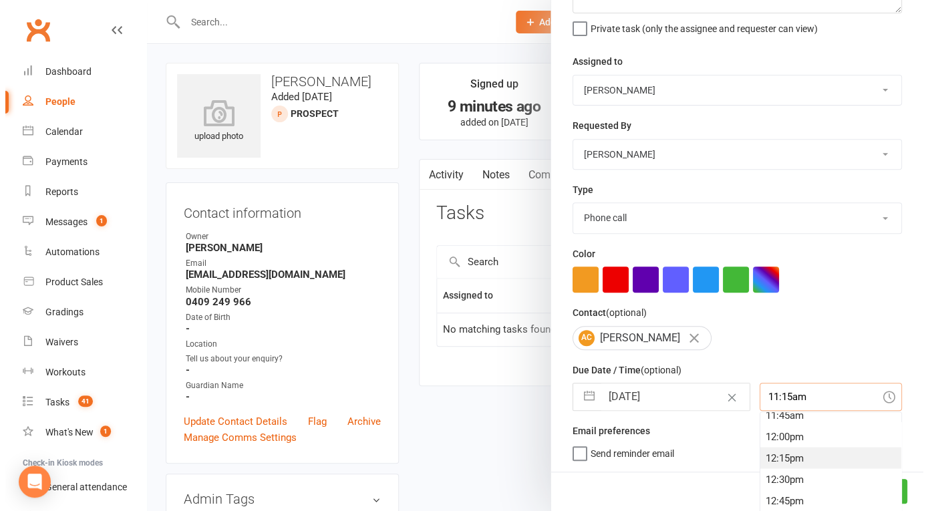
scroll to position [1037, 0]
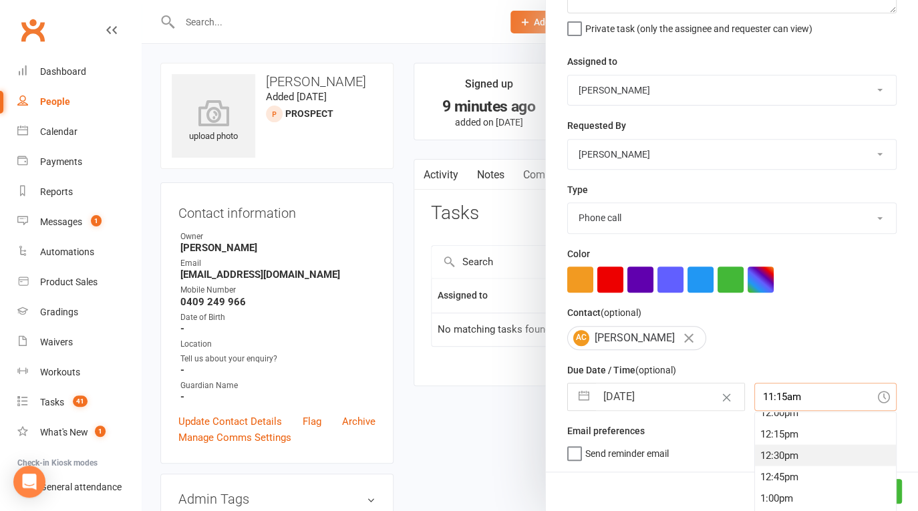
click at [786, 450] on div "12:30pm" at bounding box center [825, 454] width 141 height 21
type input "12:30pm"
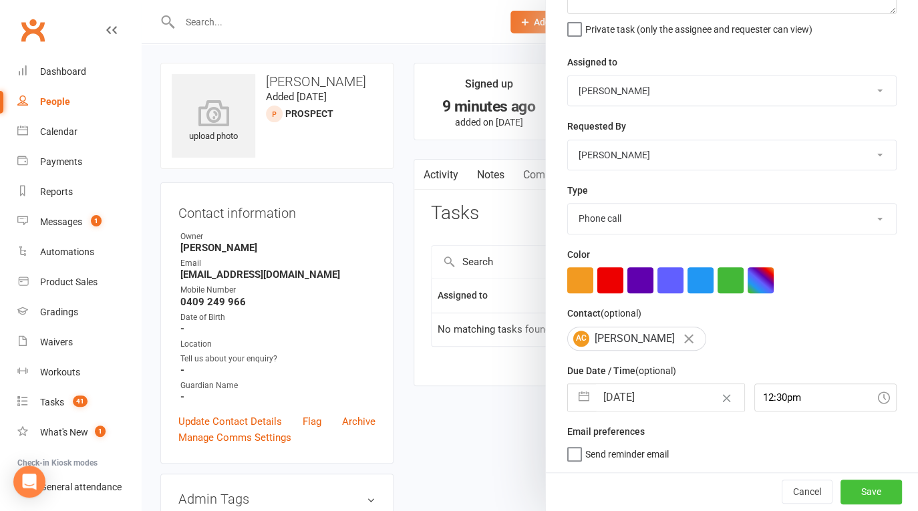
click at [846, 490] on button "Save" at bounding box center [870, 492] width 61 height 24
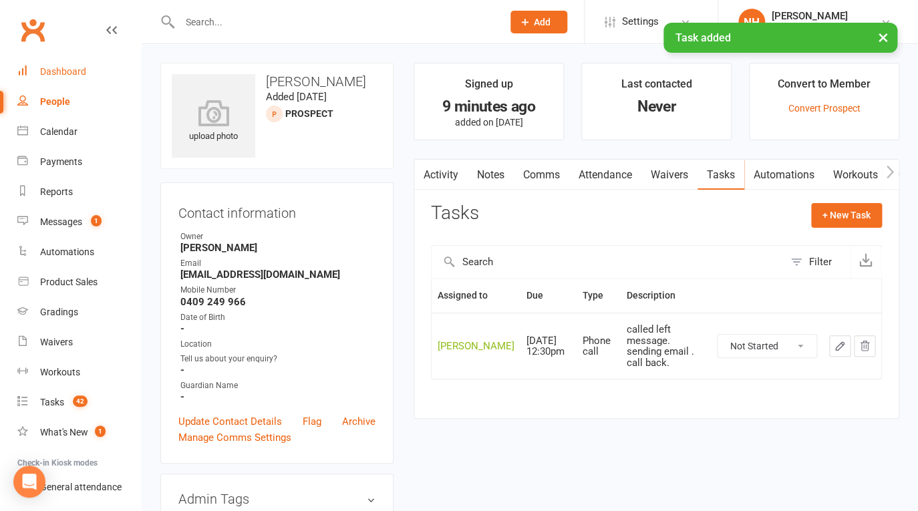
click at [77, 77] on div "Dashboard" at bounding box center [63, 71] width 46 height 11
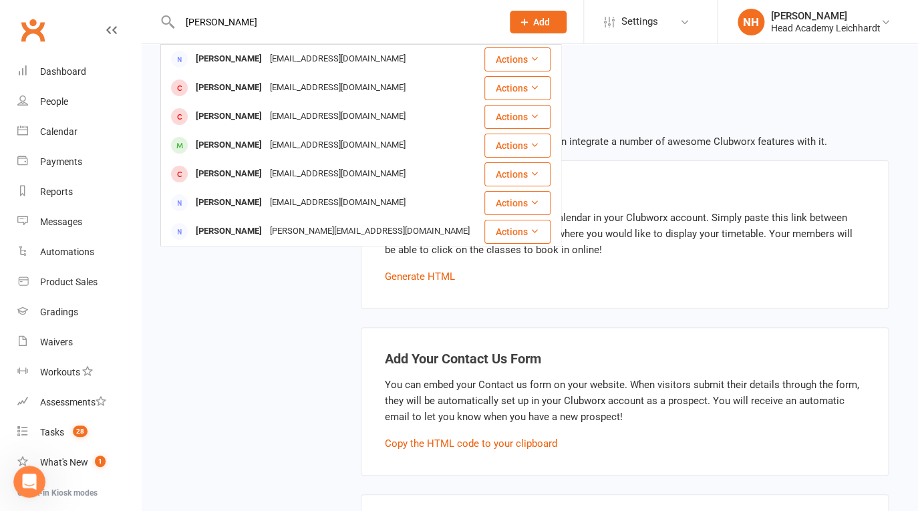
click at [289, 31] on div "ryan kin Kevin Ryan kjr@kjryan.net Actions Nathan Narayan Kinnapri@gmail.com Ac…" at bounding box center [326, 21] width 332 height 43
drag, startPoint x: 241, startPoint y: 25, endPoint x: 126, endPoint y: 20, distance: 115.0
click at [176, 19] on input "ryan kin" at bounding box center [334, 22] width 317 height 19
paste input "soph181@hotmail.com"
type input "[EMAIL_ADDRESS][DOMAIN_NAME]"
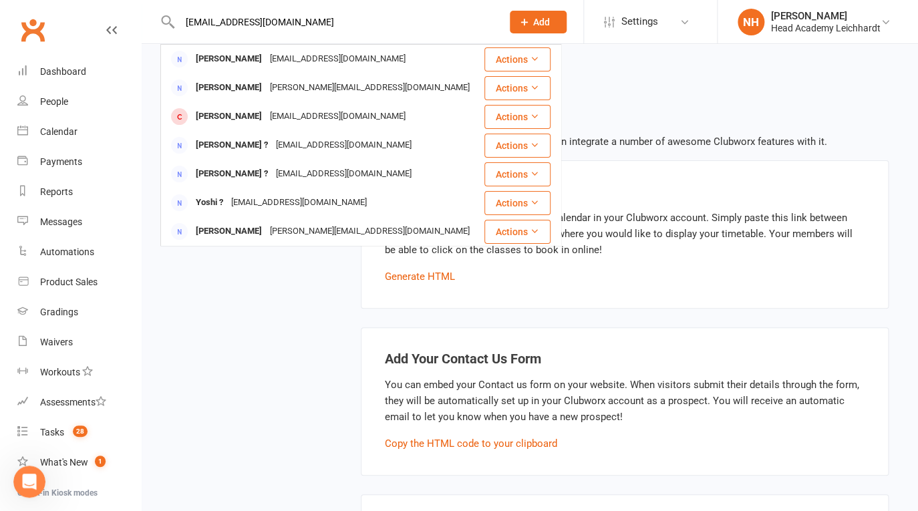
click at [666, 98] on div "Manage Website open website Business Details Website Design Website Copy Homepa…" at bounding box center [530, 498] width 776 height 909
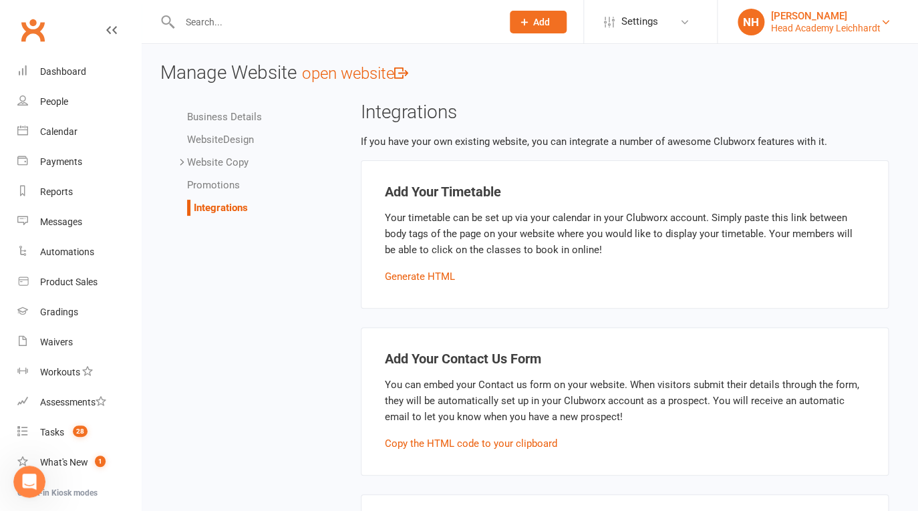
click at [880, 18] on div "[PERSON_NAME]" at bounding box center [826, 16] width 110 height 12
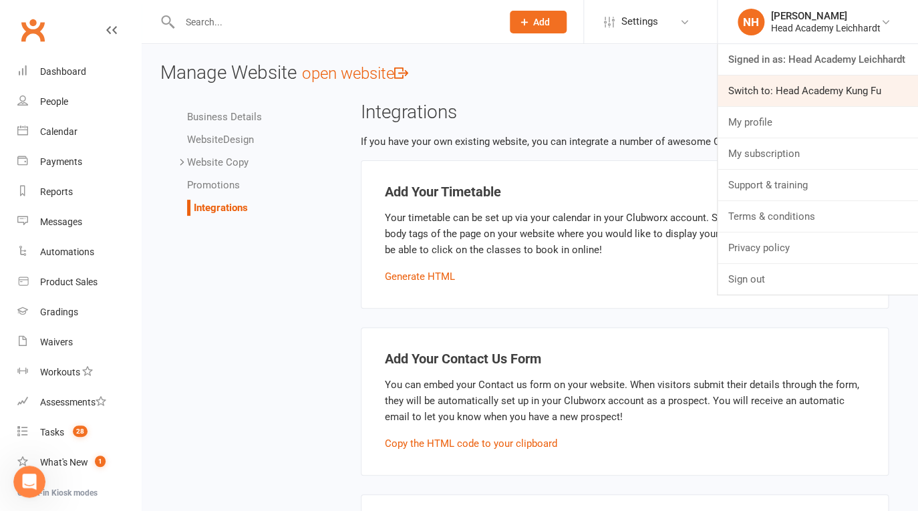
click at [834, 88] on link "Switch to: Head Academy Kung Fu" at bounding box center [817, 90] width 200 height 31
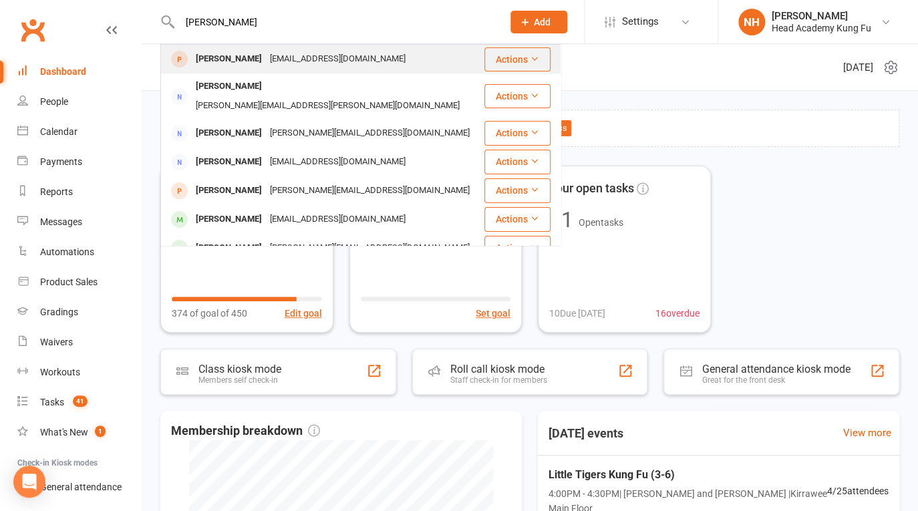
type input "[PERSON_NAME]"
click at [218, 67] on div "[PERSON_NAME]" at bounding box center [229, 58] width 74 height 19
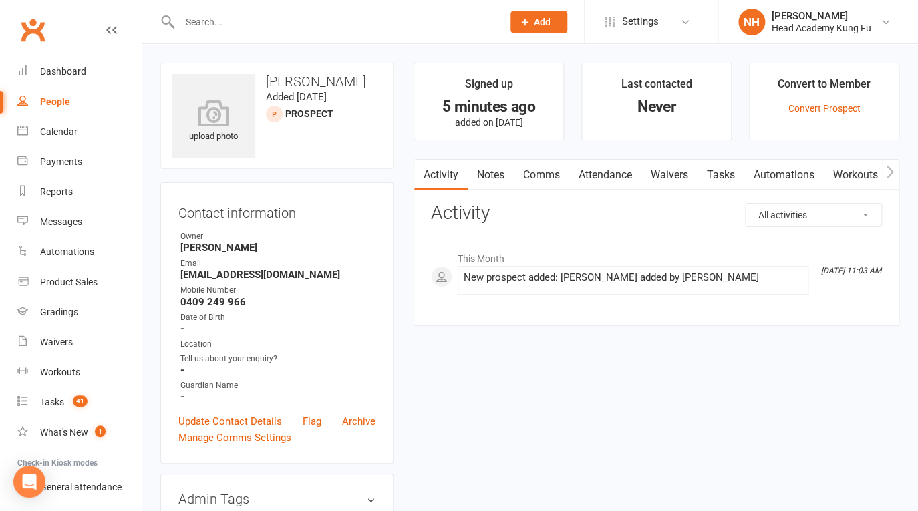
click at [729, 173] on link "Tasks" at bounding box center [720, 175] width 47 height 31
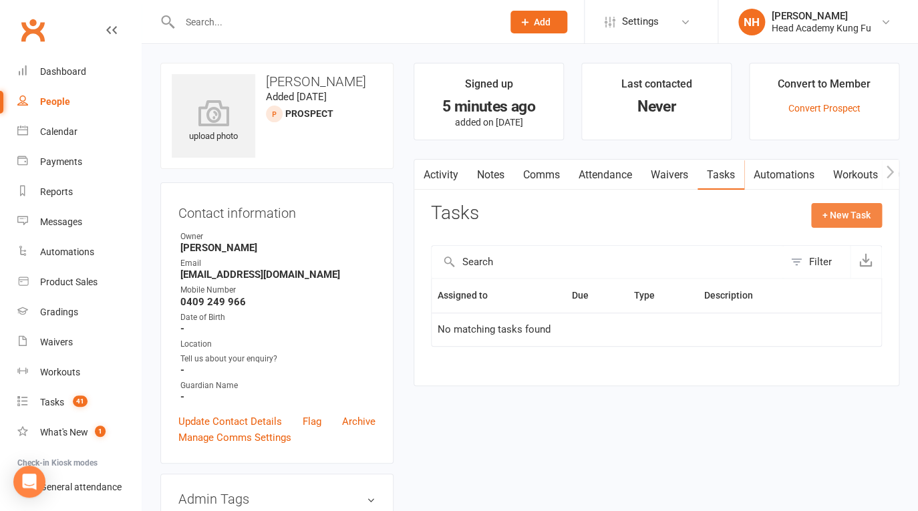
click at [840, 225] on button "+ New Task" at bounding box center [846, 215] width 71 height 24
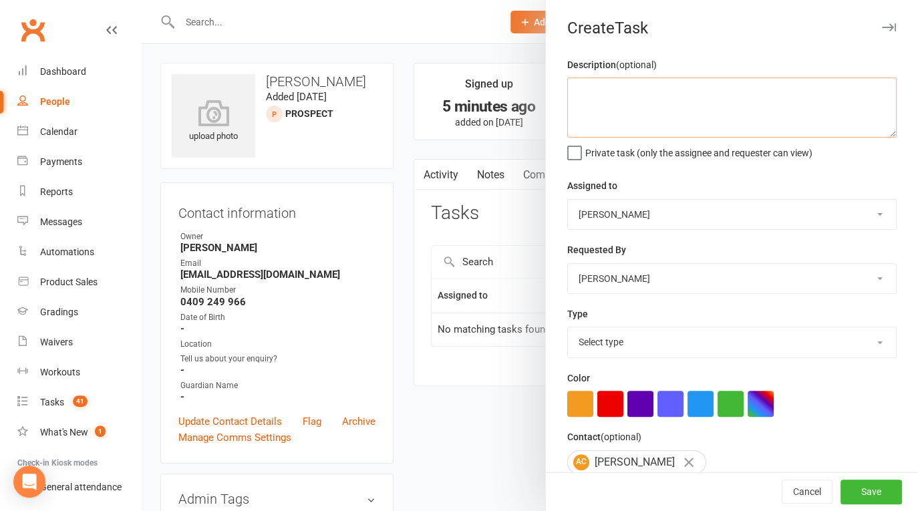
click at [577, 97] on textarea at bounding box center [731, 107] width 329 height 60
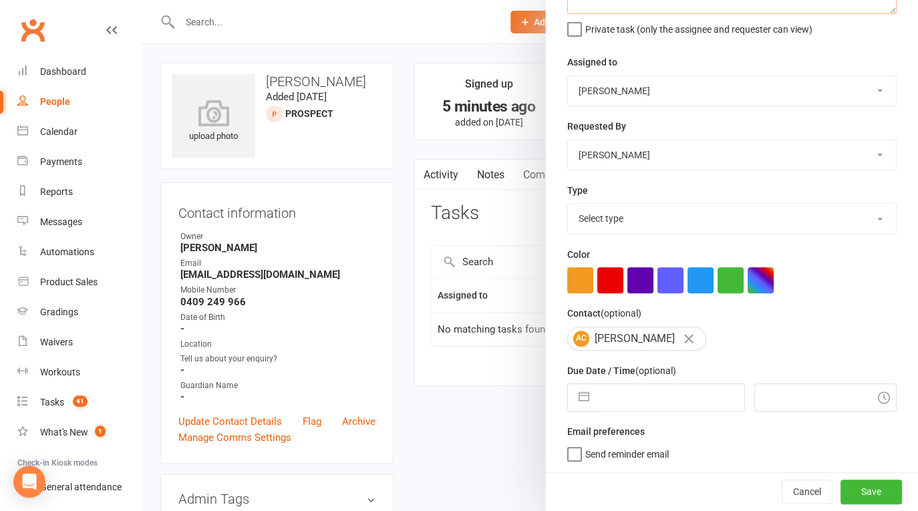
type textarea "called na, send email."
select select "7"
select select "2025"
select select "8"
select select "2025"
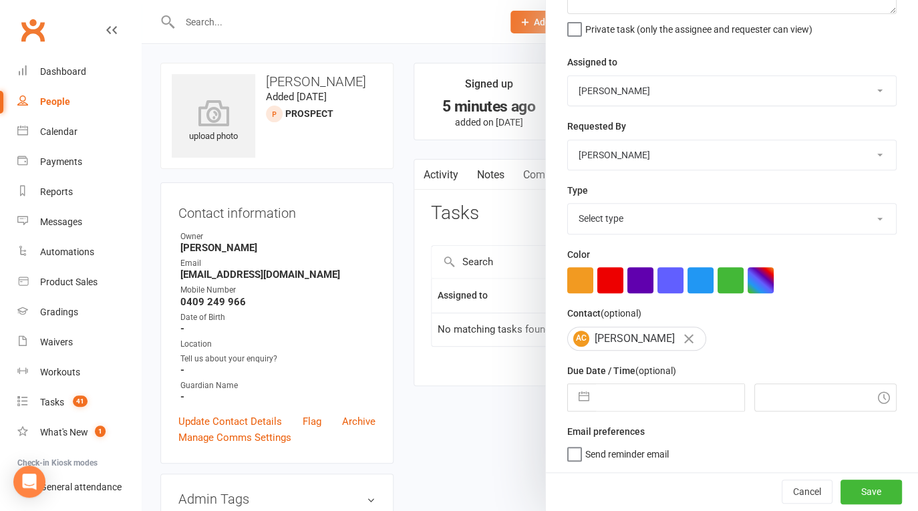
select select "9"
select select "2025"
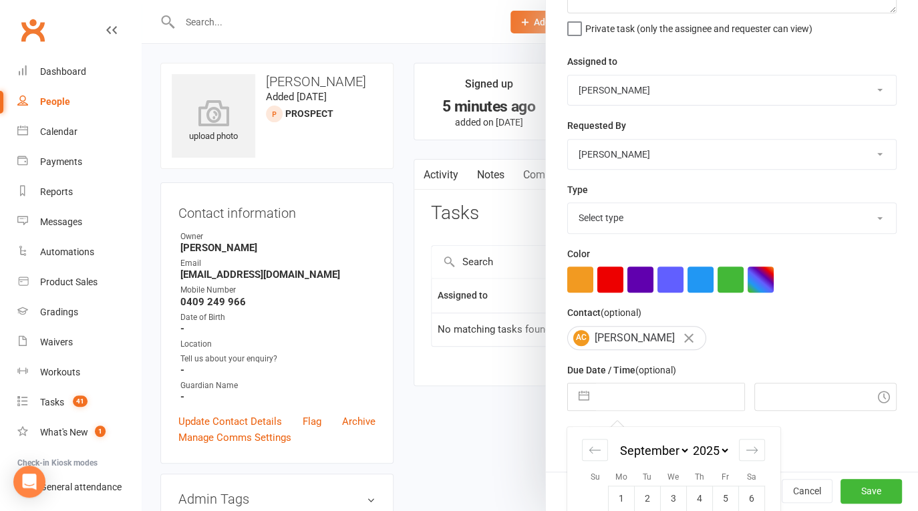
click at [615, 400] on input "text" at bounding box center [670, 396] width 148 height 27
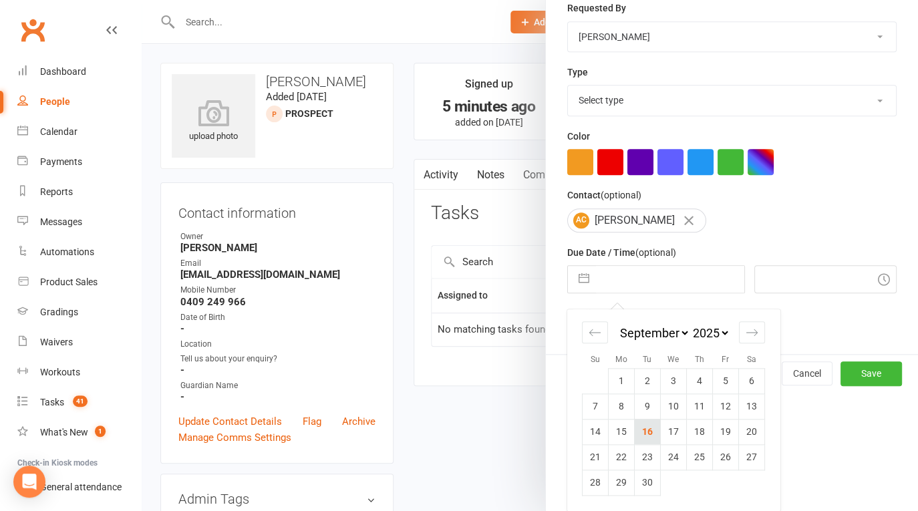
click at [647, 428] on td "16" at bounding box center [648, 431] width 26 height 25
type input "[DATE]"
type input "11:15am"
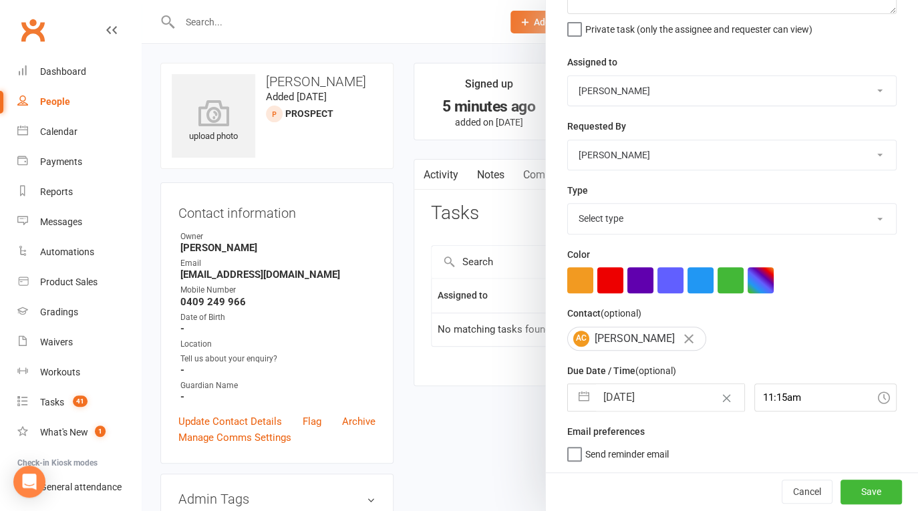
scroll to position [124, 0]
click at [864, 490] on button "Save" at bounding box center [870, 492] width 61 height 24
